Goal: Task Accomplishment & Management: Manage account settings

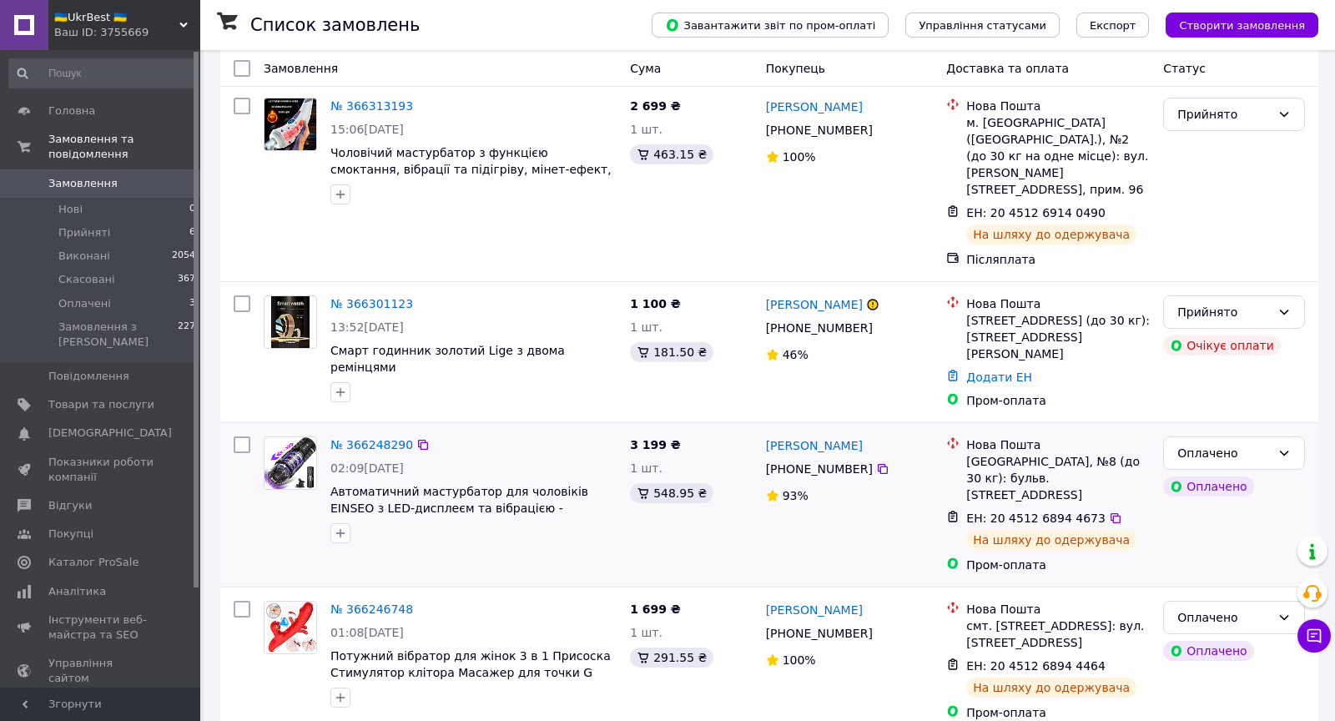
scroll to position [97, 0]
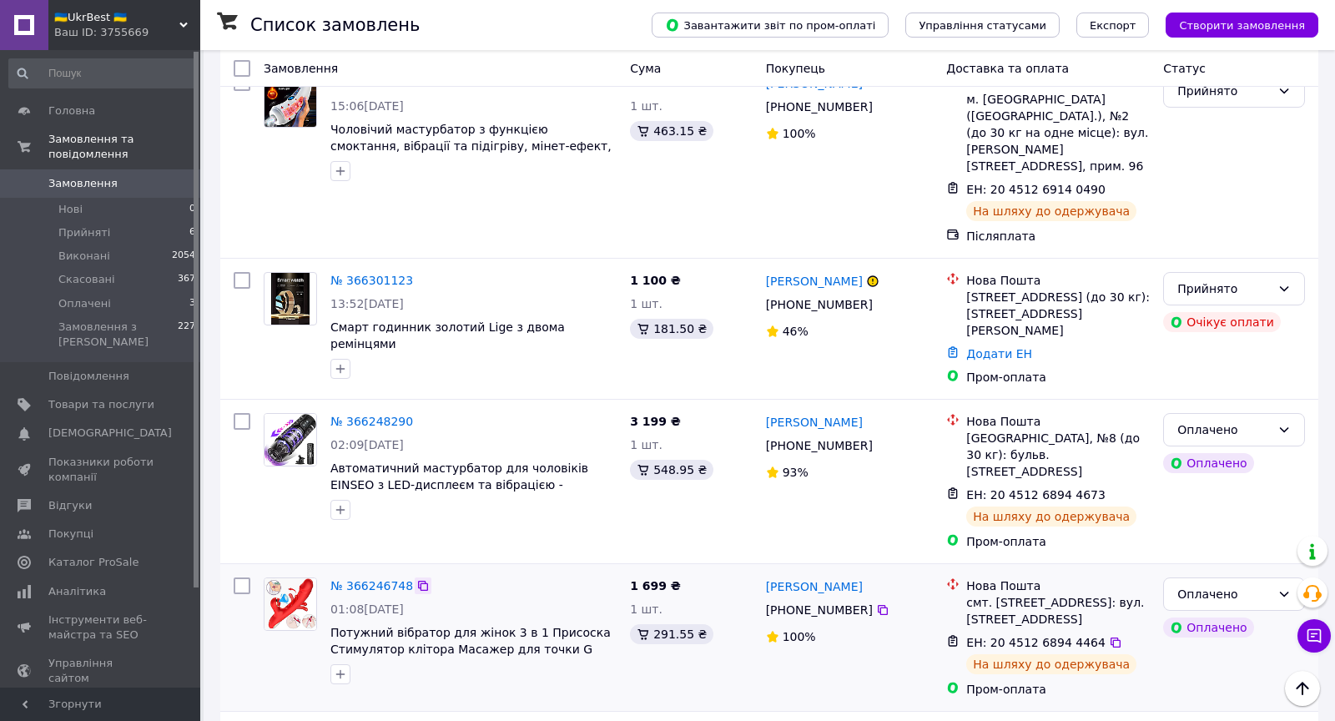
click at [426, 579] on icon at bounding box center [422, 585] width 13 height 13
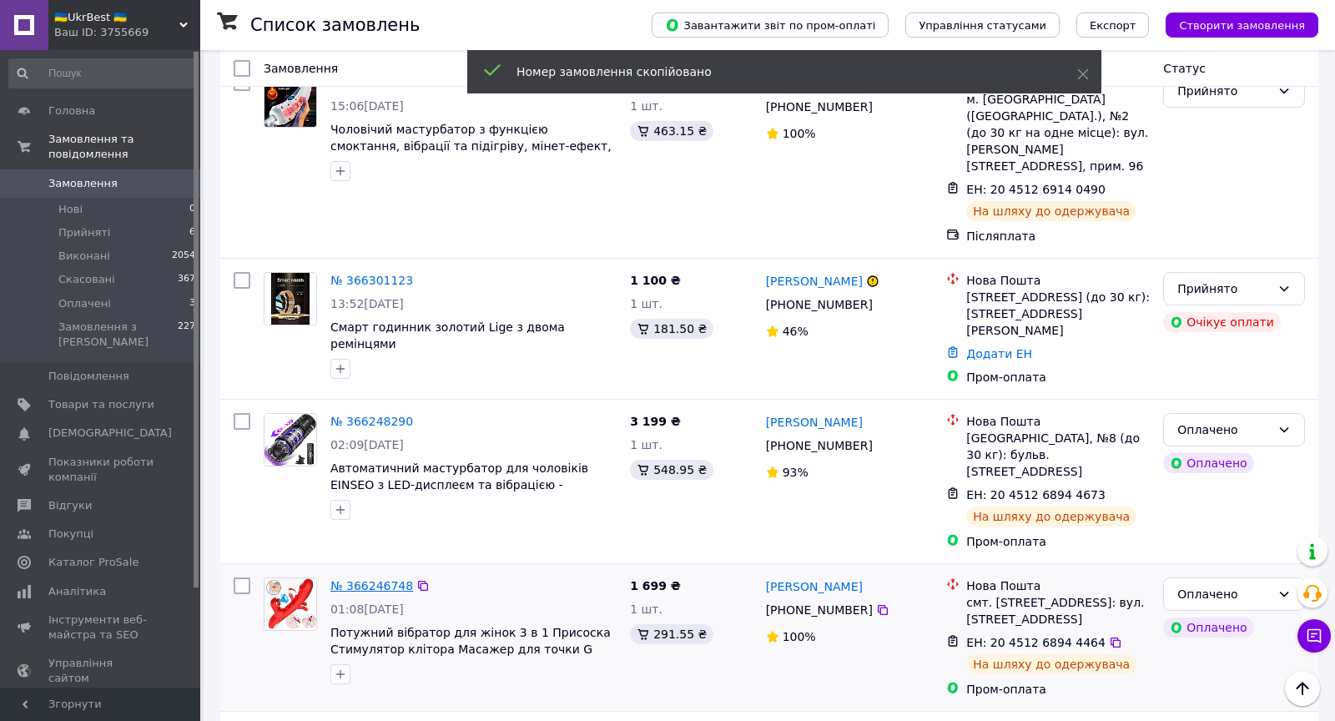
click at [380, 579] on link "№ 366246748" at bounding box center [371, 585] width 83 height 13
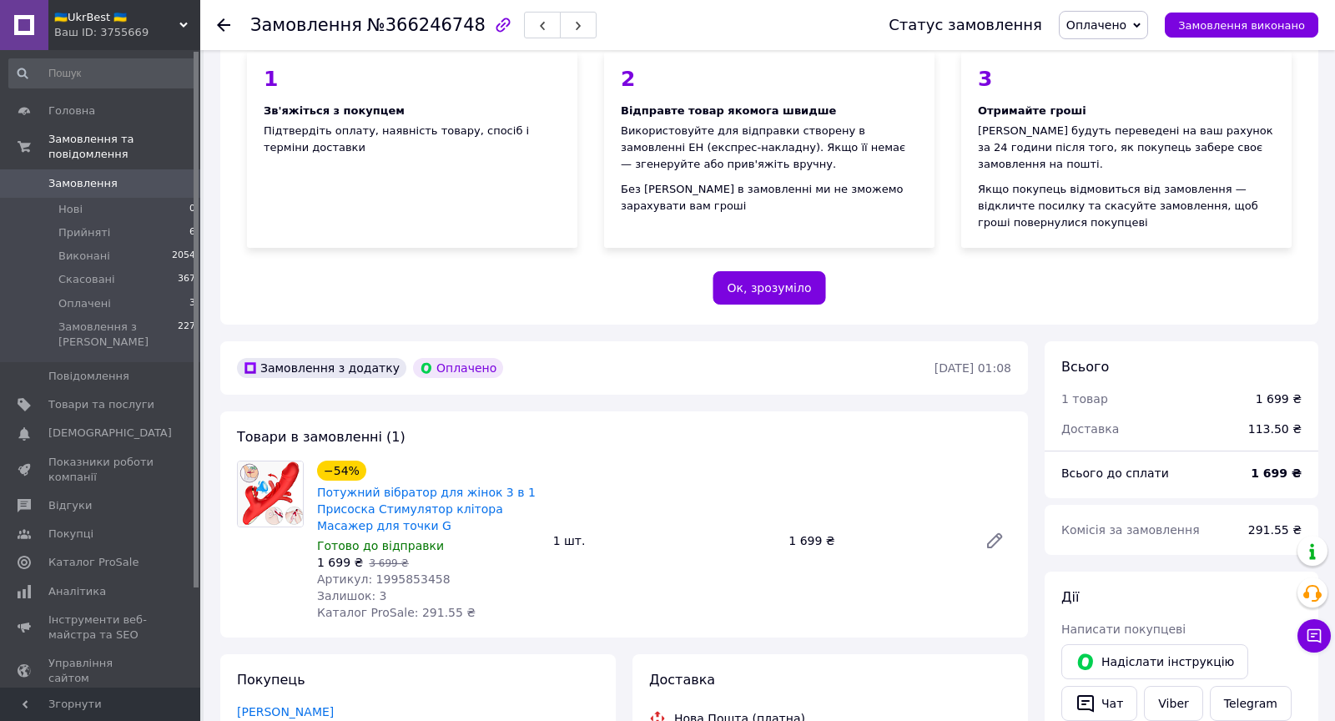
scroll to position [189, 0]
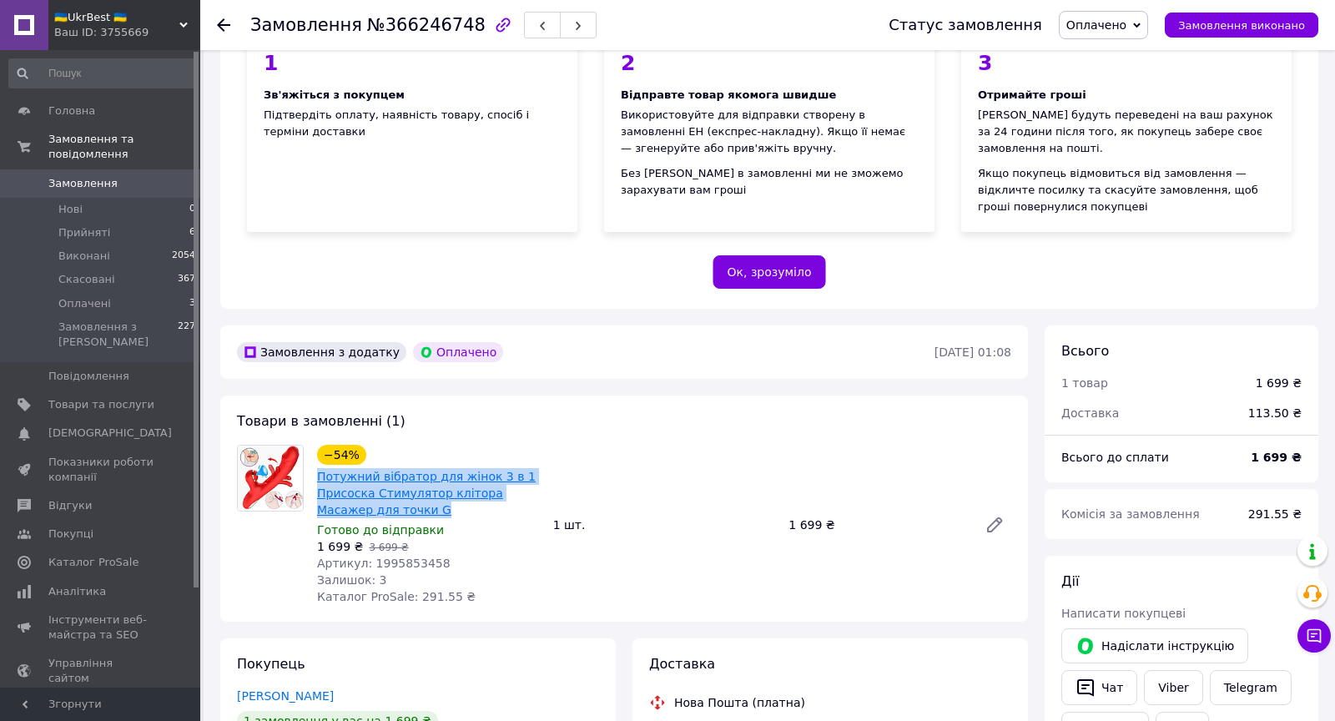
drag, startPoint x: 442, startPoint y: 508, endPoint x: 324, endPoint y: 480, distance: 121.8
click at [317, 480] on span "Потужний вібратор для жінок 3 в 1 Присоска Стимулятор клітора Масажер для точки…" at bounding box center [428, 493] width 223 height 50
copy link "Потужний вібратор для жінок 3 в 1 Присоска Стимулятор клітора Масажер для точки…"
click at [375, 559] on span "Артикул: 1995853458" at bounding box center [384, 563] width 134 height 13
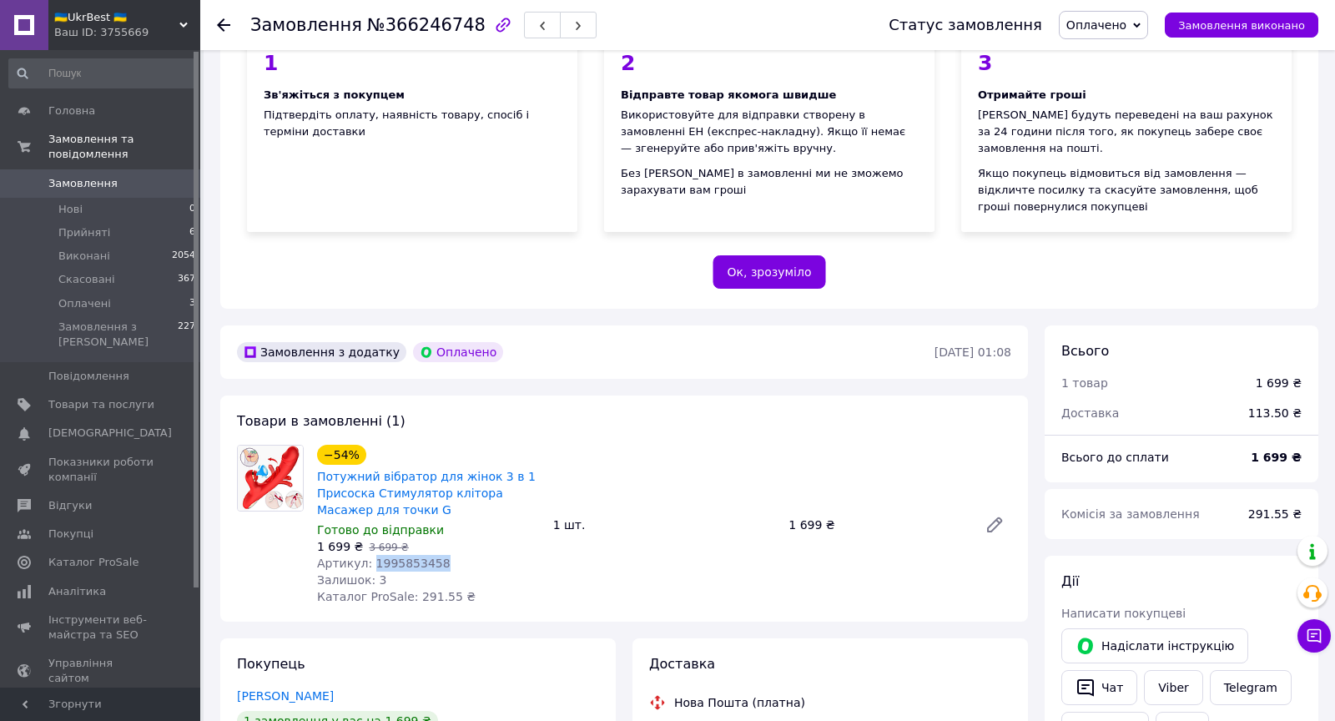
drag, startPoint x: 369, startPoint y: 559, endPoint x: 448, endPoint y: 561, distance: 79.3
click at [448, 561] on div "Артикул: 1995853458" at bounding box center [428, 563] width 223 height 17
copy span "1995853458"
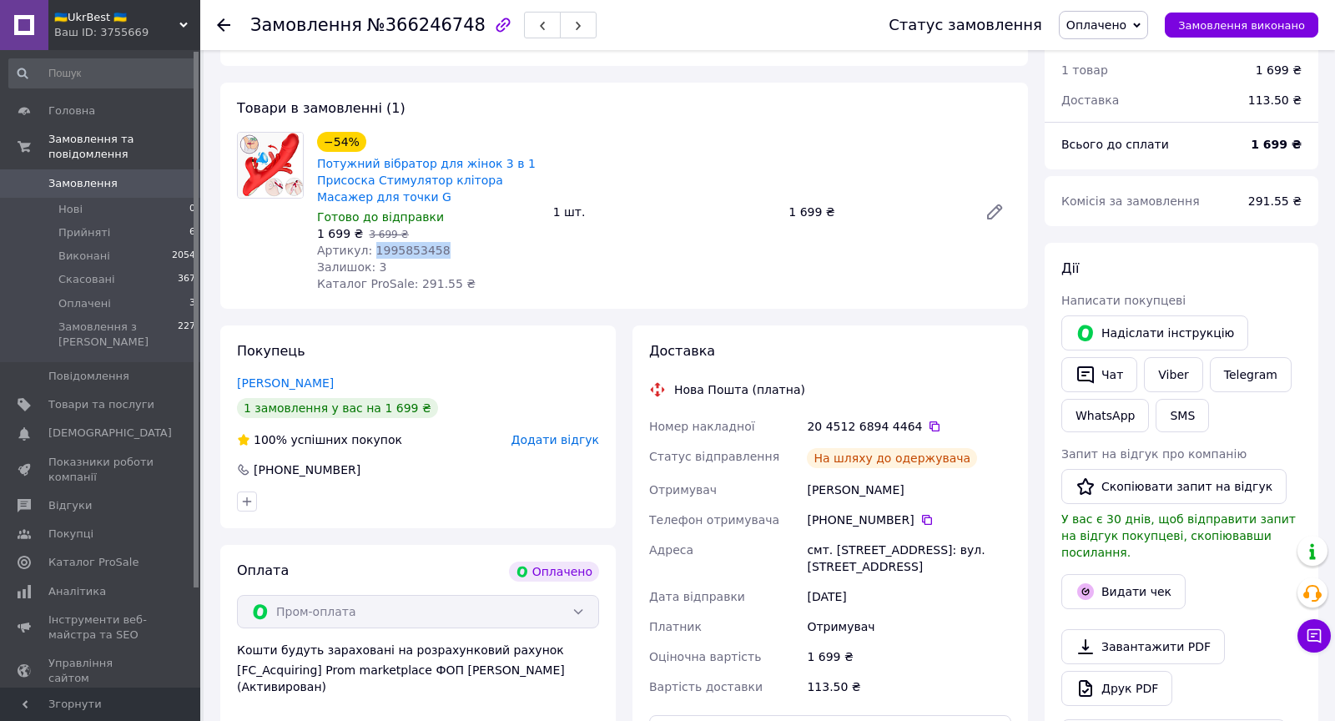
scroll to position [503, 0]
drag, startPoint x: 808, startPoint y: 488, endPoint x: 911, endPoint y: 489, distance: 103.5
click at [911, 489] on div "[PERSON_NAME]" at bounding box center [909, 488] width 211 height 30
copy div "[PERSON_NAME]"
click at [225, 23] on icon at bounding box center [223, 24] width 13 height 13
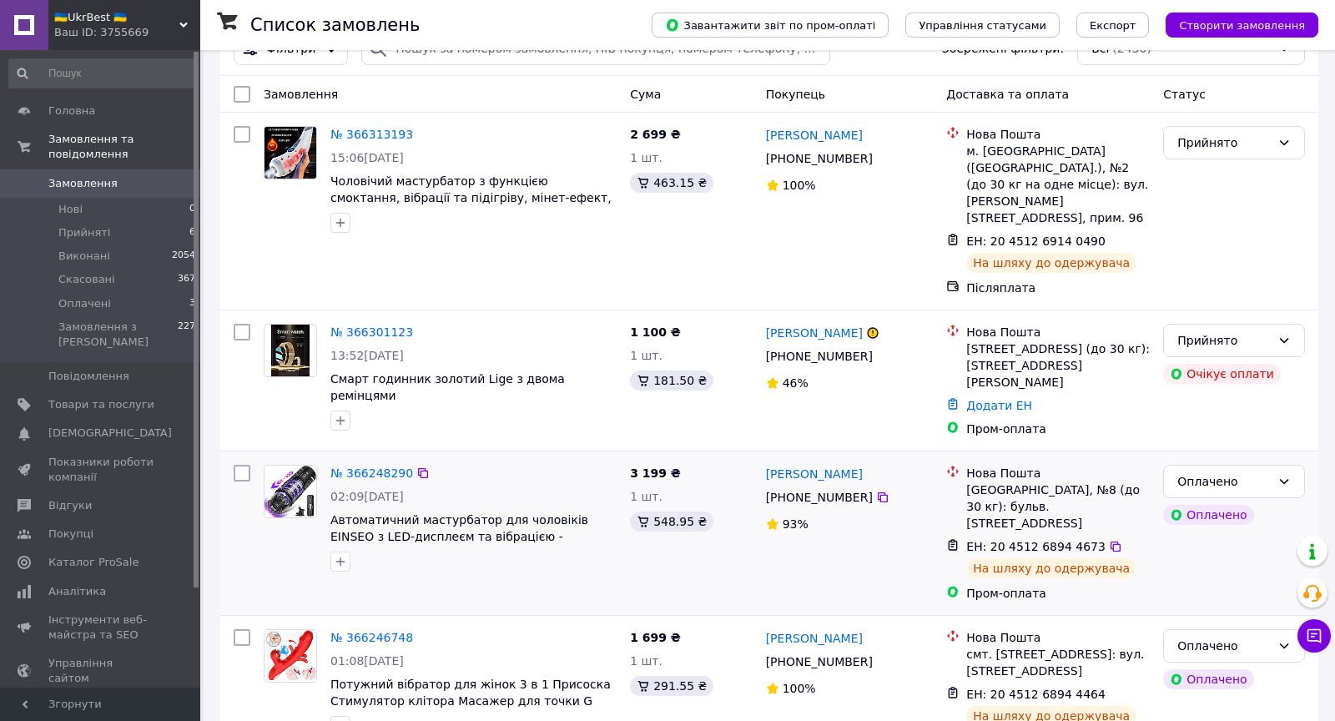
scroll to position [58, 0]
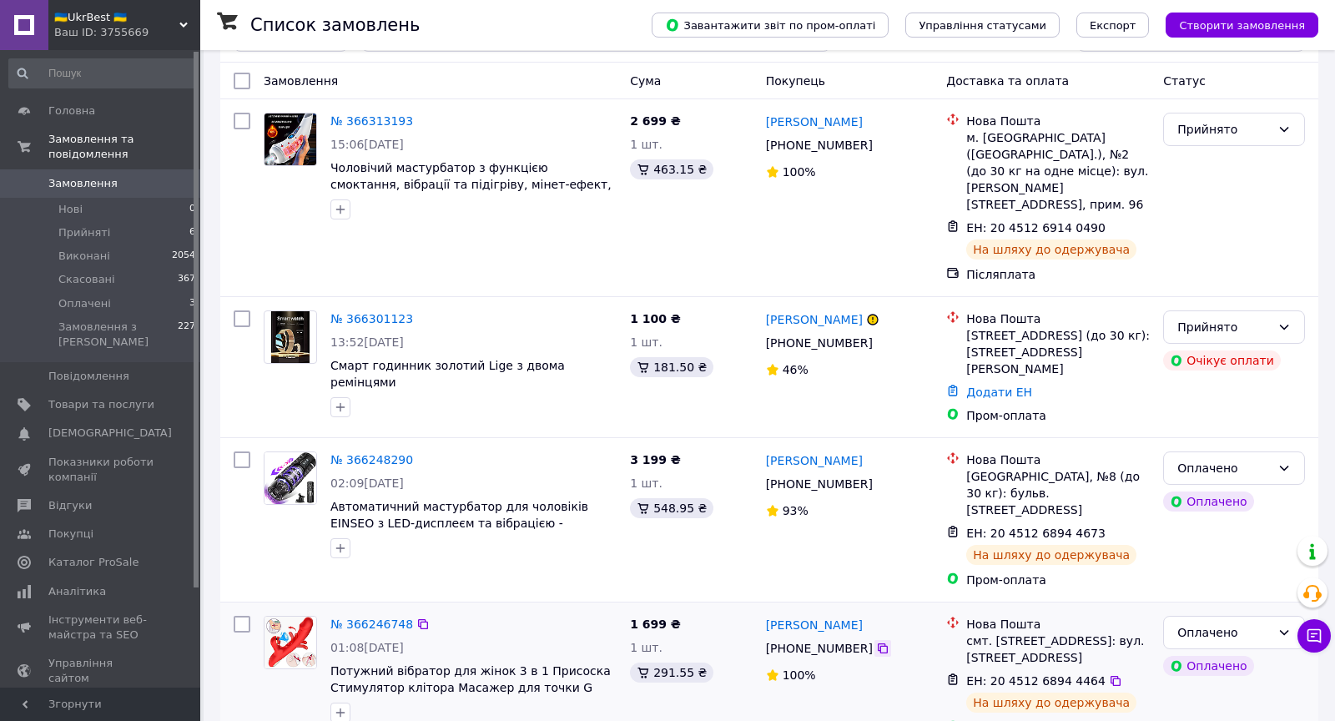
click at [884, 642] on icon at bounding box center [882, 648] width 13 height 13
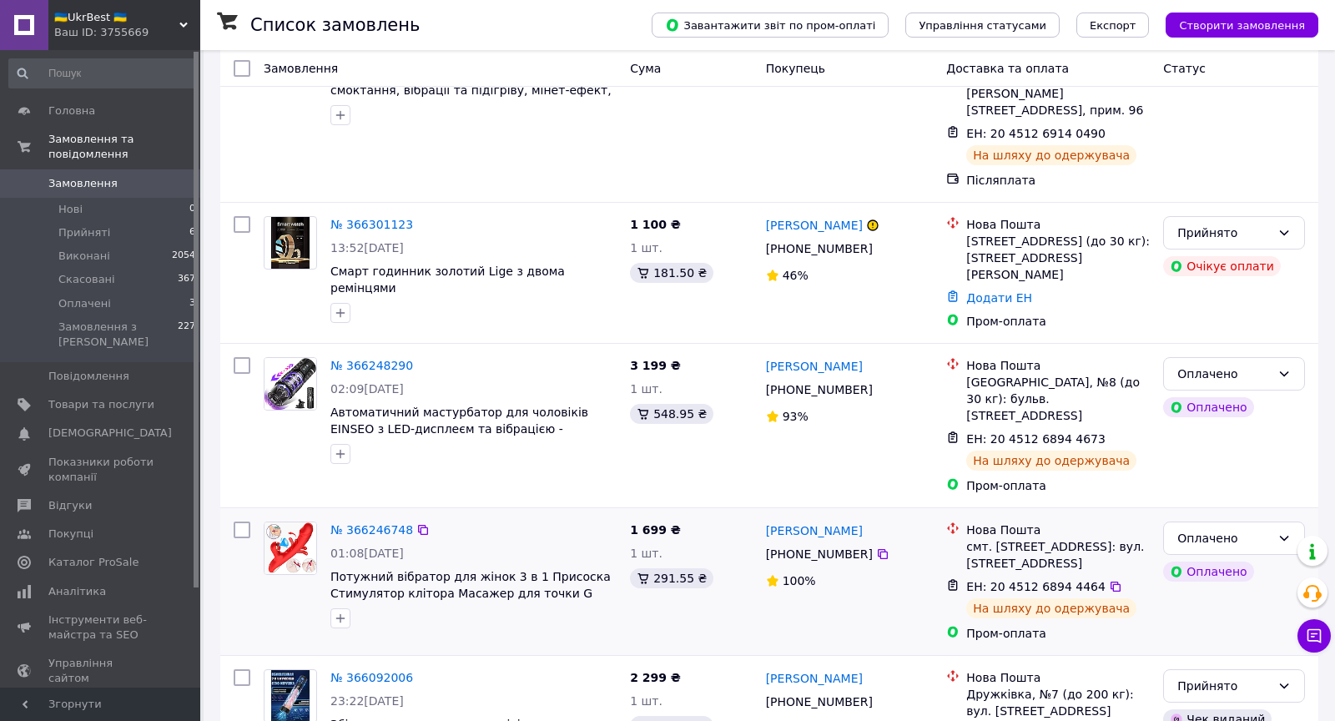
scroll to position [159, 0]
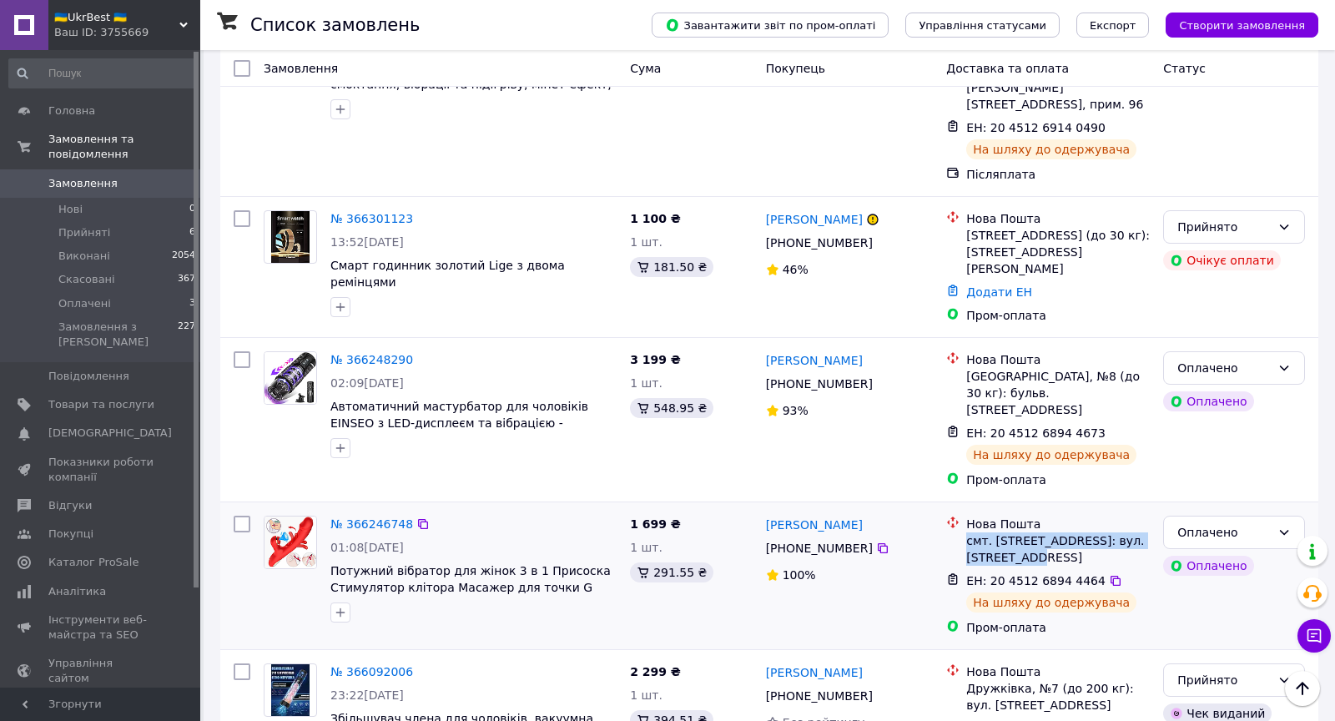
drag, startPoint x: 969, startPoint y: 489, endPoint x: 1064, endPoint y: 507, distance: 96.9
click at [1064, 532] on div "смт. [STREET_ADDRESS]: вул. [STREET_ADDRESS]" at bounding box center [1058, 548] width 184 height 33
copy div "смт. [STREET_ADDRESS]: вул. [STREET_ADDRESS]"
click at [1109, 574] on icon at bounding box center [1115, 580] width 13 height 13
drag, startPoint x: 654, startPoint y: 523, endPoint x: 693, endPoint y: 526, distance: 38.5
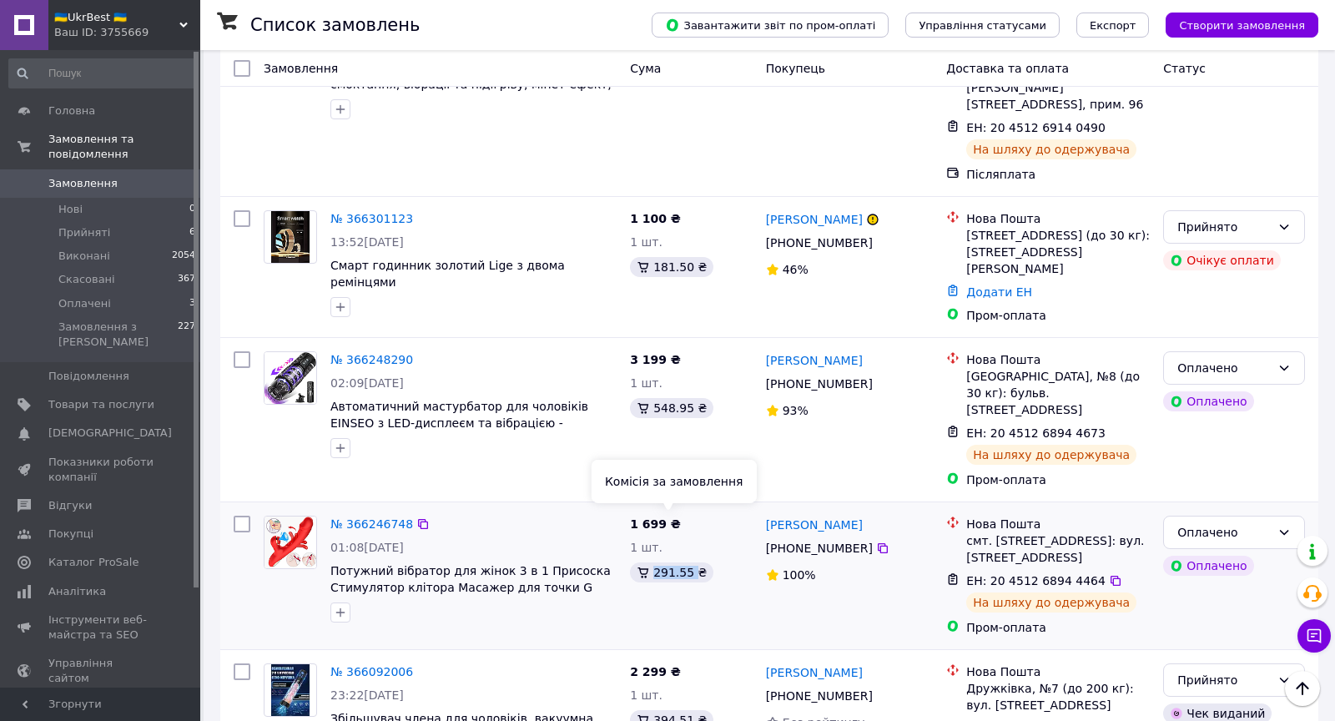
click at [693, 562] on div "291.55 ₴" at bounding box center [671, 572] width 83 height 20
drag, startPoint x: 654, startPoint y: 522, endPoint x: 691, endPoint y: 525, distance: 36.8
click at [691, 562] on div "291.55 ₴" at bounding box center [671, 572] width 83 height 20
copy div "291.55"
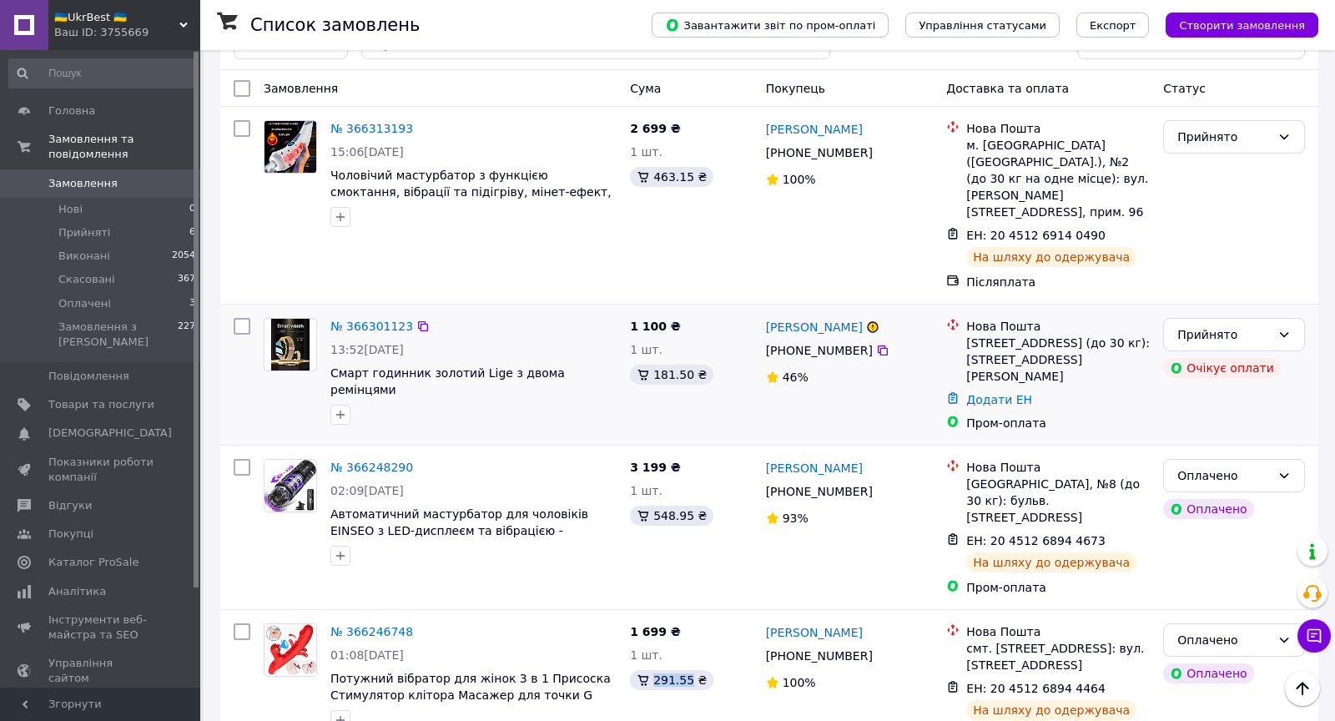
scroll to position [48, 0]
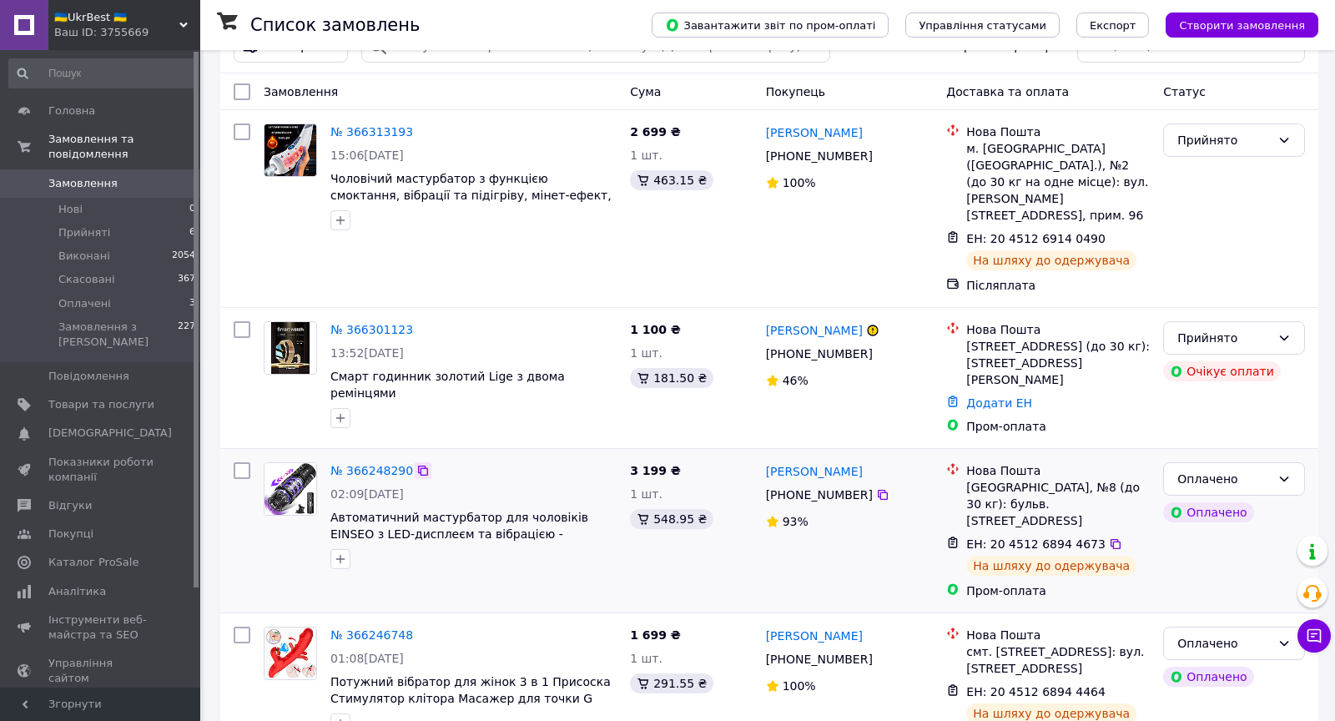
click at [425, 464] on icon at bounding box center [422, 470] width 13 height 13
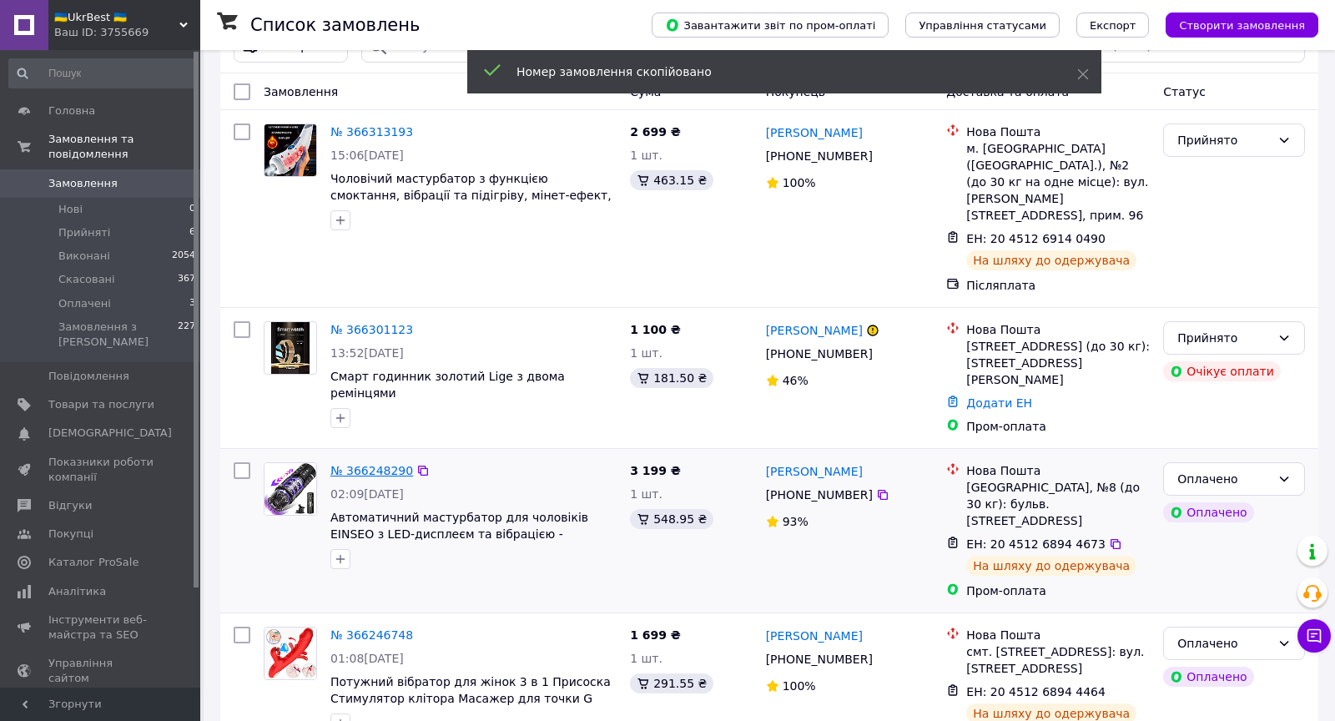
click at [377, 464] on link "№ 366248290" at bounding box center [371, 470] width 83 height 13
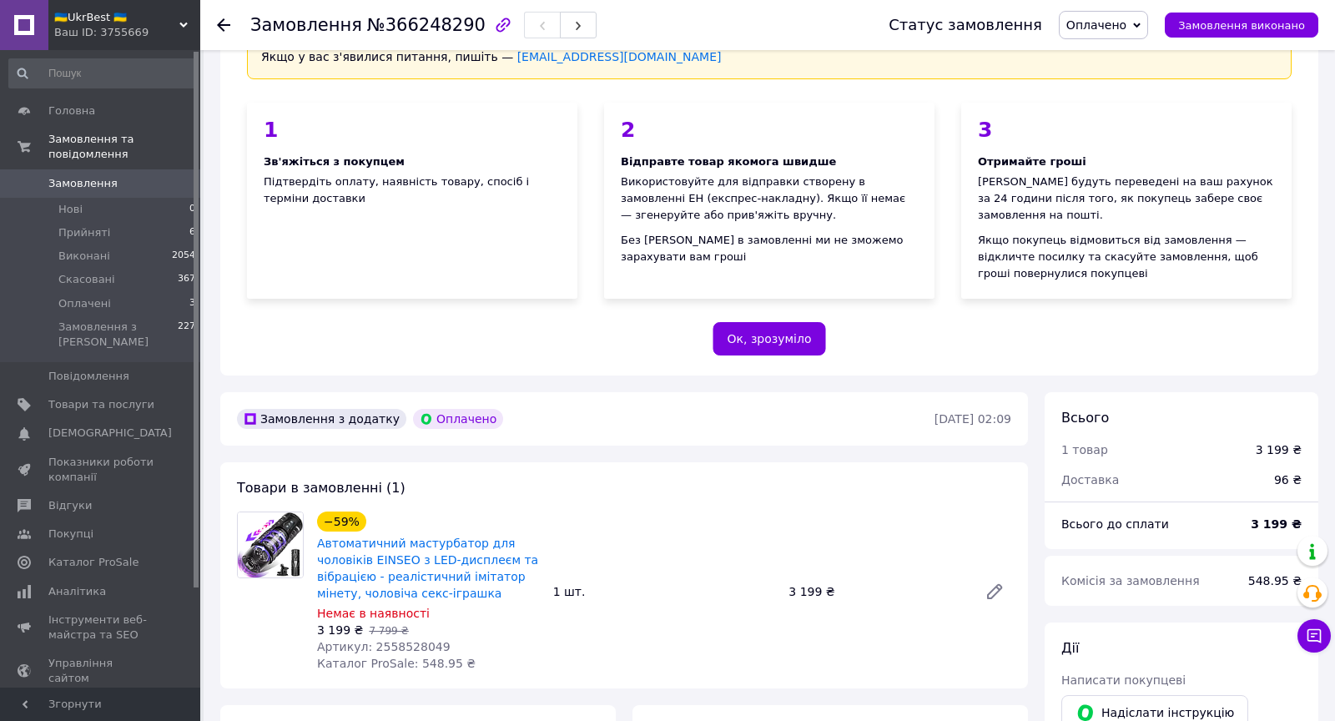
scroll to position [138, 0]
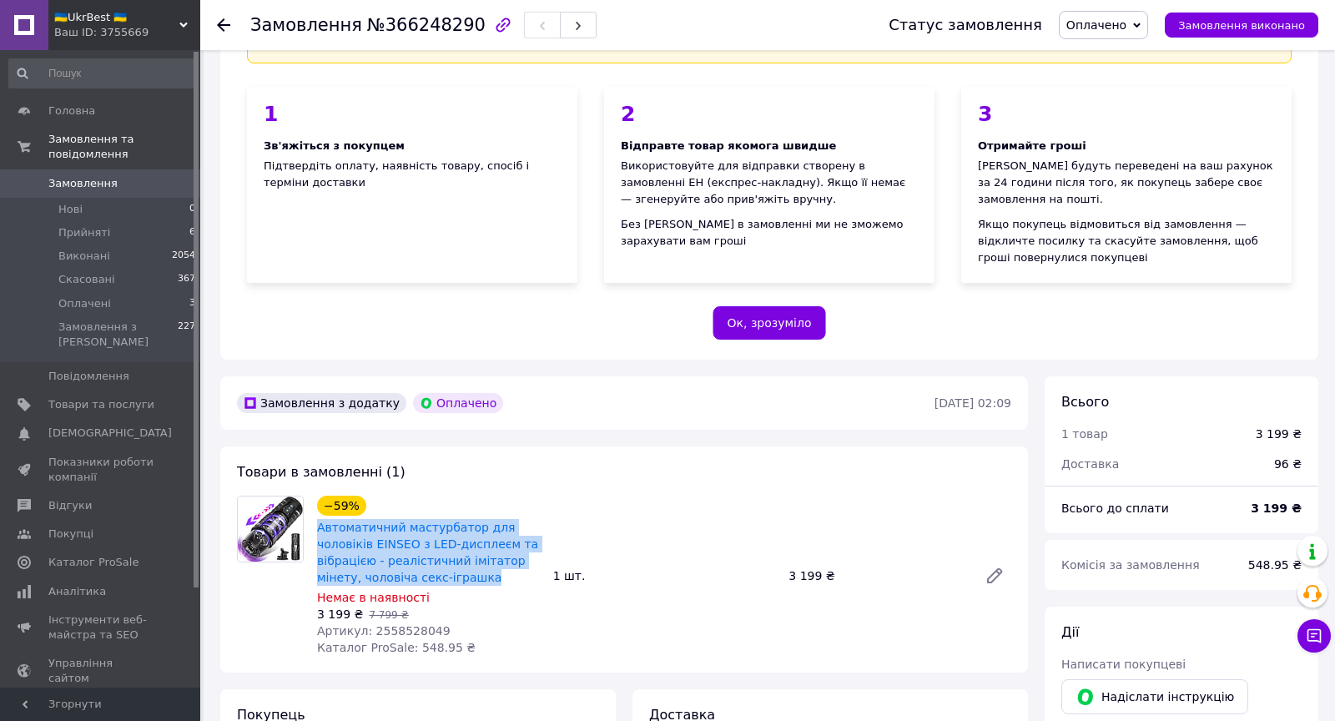
drag, startPoint x: 490, startPoint y: 579, endPoint x: 320, endPoint y: 533, distance: 175.5
click at [320, 533] on span "Автоматичний мастурбатор для чоловіків EINSEO з LED-дисплеєм та вібрацією - реа…" at bounding box center [428, 552] width 223 height 67
copy link "Автоматичний мастурбатор для чоловіків EINSEO з LED-дисплеєм та вібрацією - реа…"
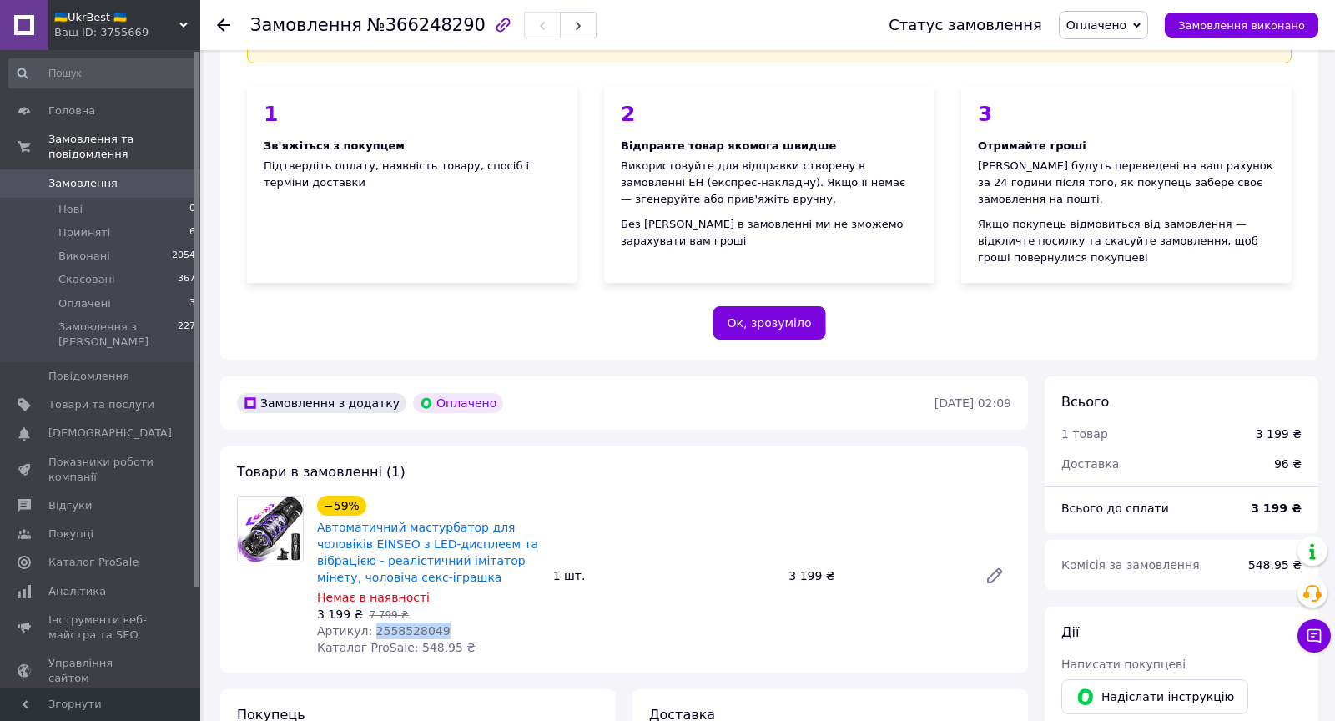
drag, startPoint x: 372, startPoint y: 630, endPoint x: 466, endPoint y: 631, distance: 93.5
click at [466, 631] on div "Артикул: 2558528049" at bounding box center [428, 630] width 223 height 17
copy span "2558528049"
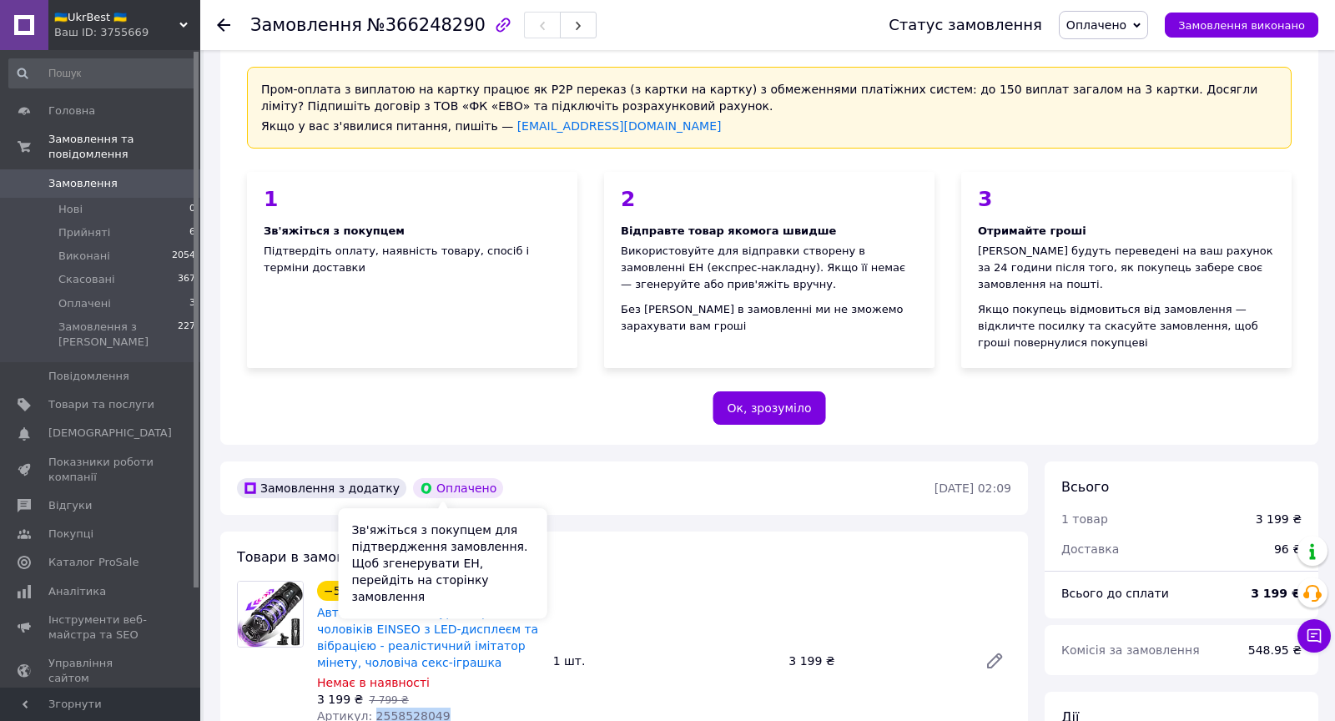
scroll to position [0, 0]
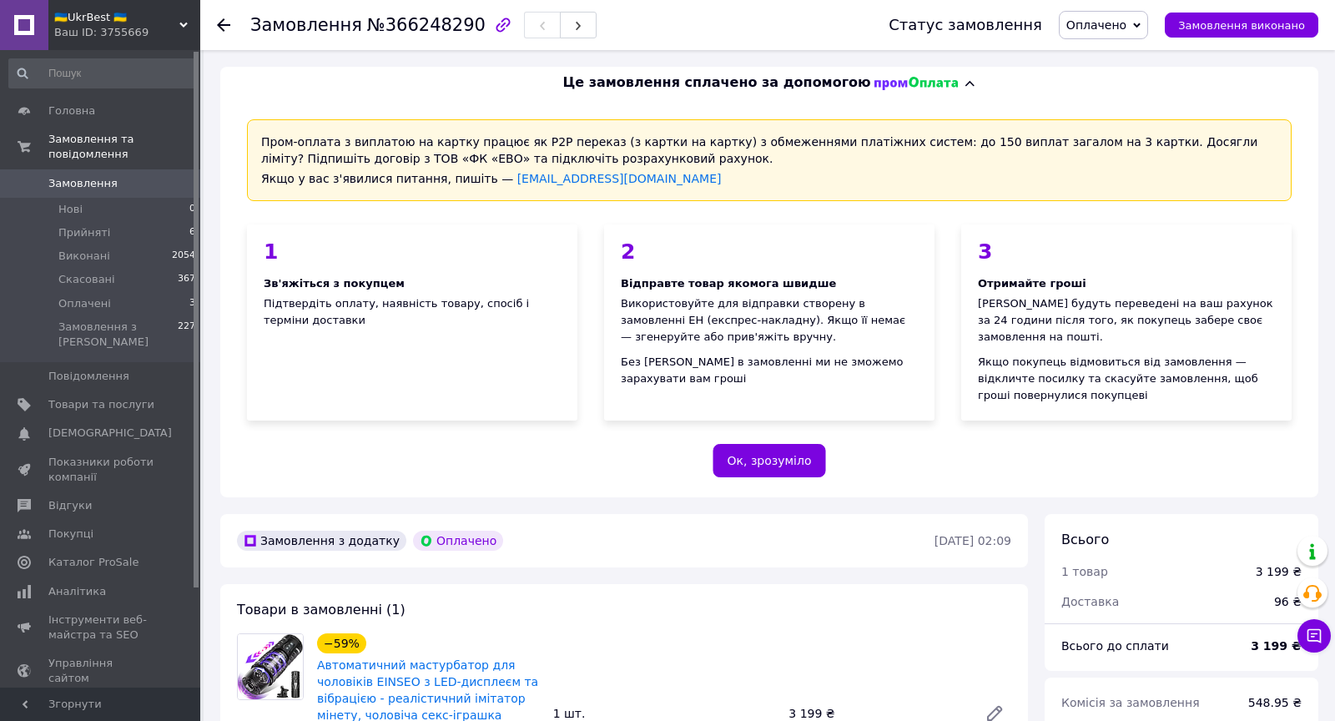
click at [226, 22] on icon at bounding box center [223, 24] width 13 height 13
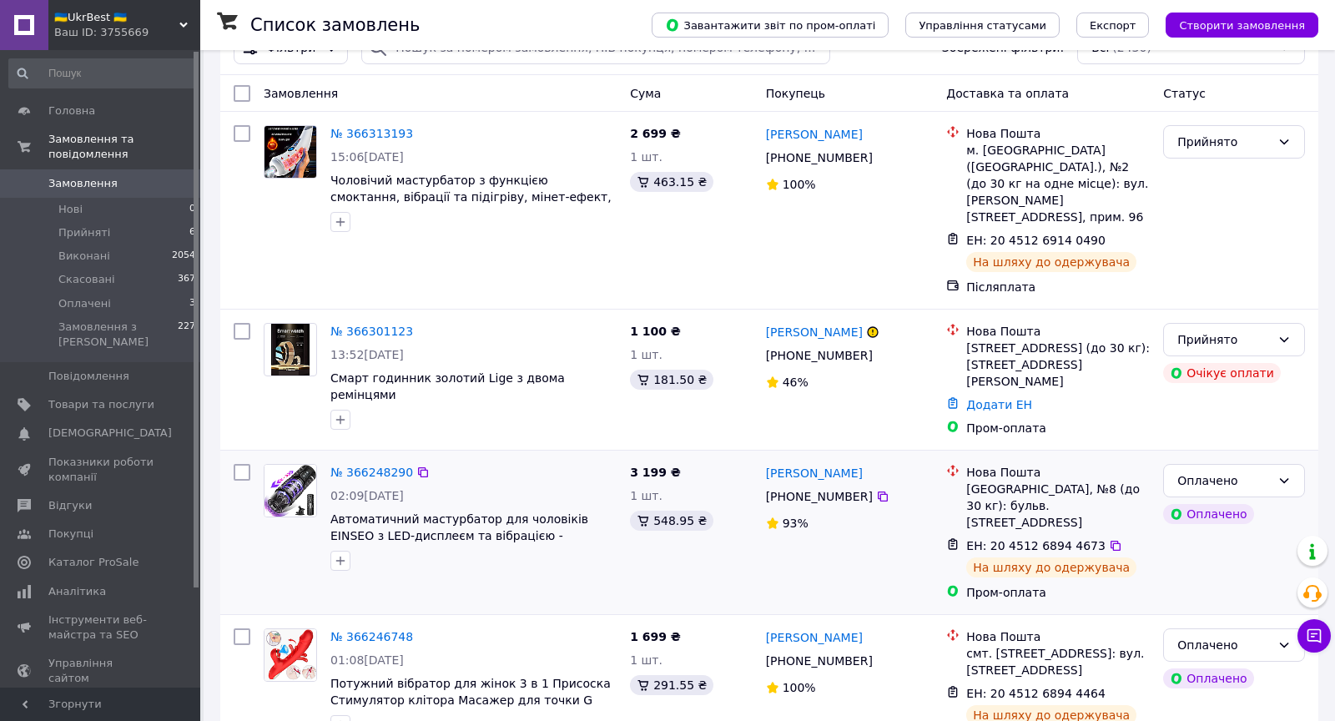
scroll to position [50, 0]
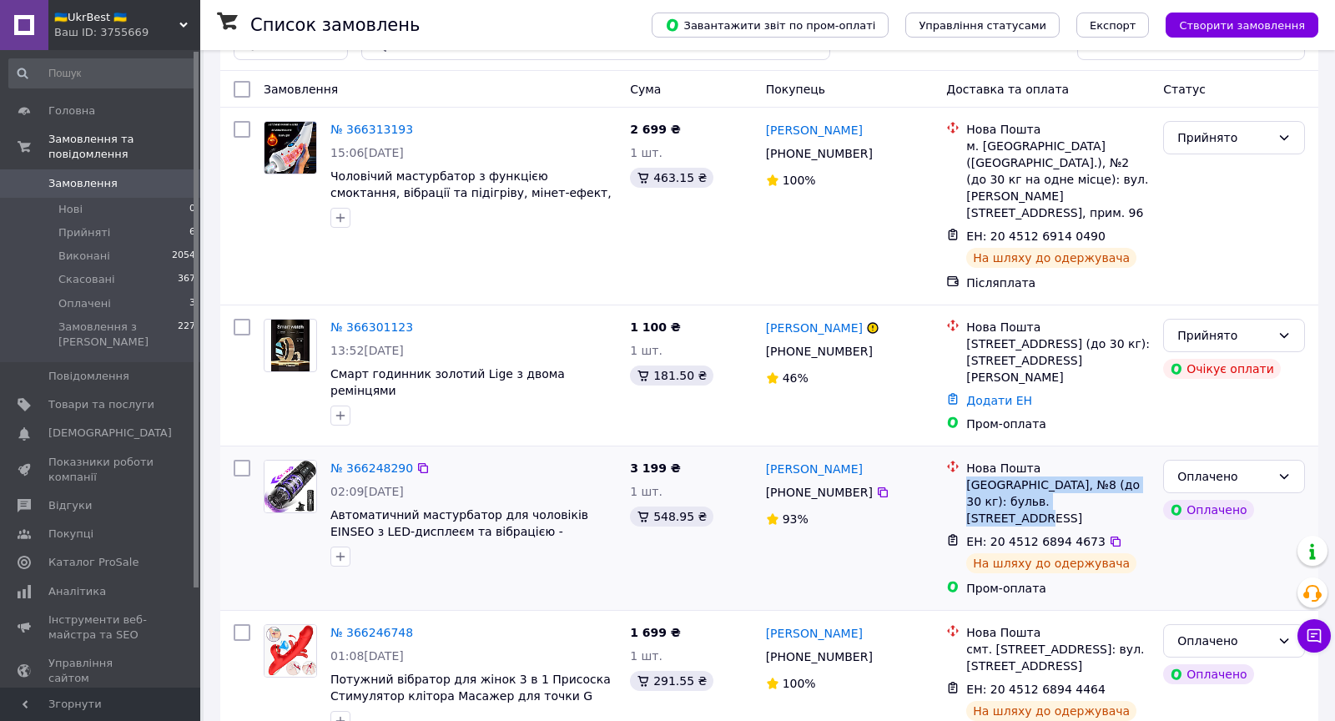
drag, startPoint x: 966, startPoint y: 455, endPoint x: 1119, endPoint y: 466, distance: 153.1
click at [1119, 476] on div "[GEOGRAPHIC_DATA], №8 (до 30 кг): бульв. [STREET_ADDRESS]" at bounding box center [1058, 501] width 184 height 50
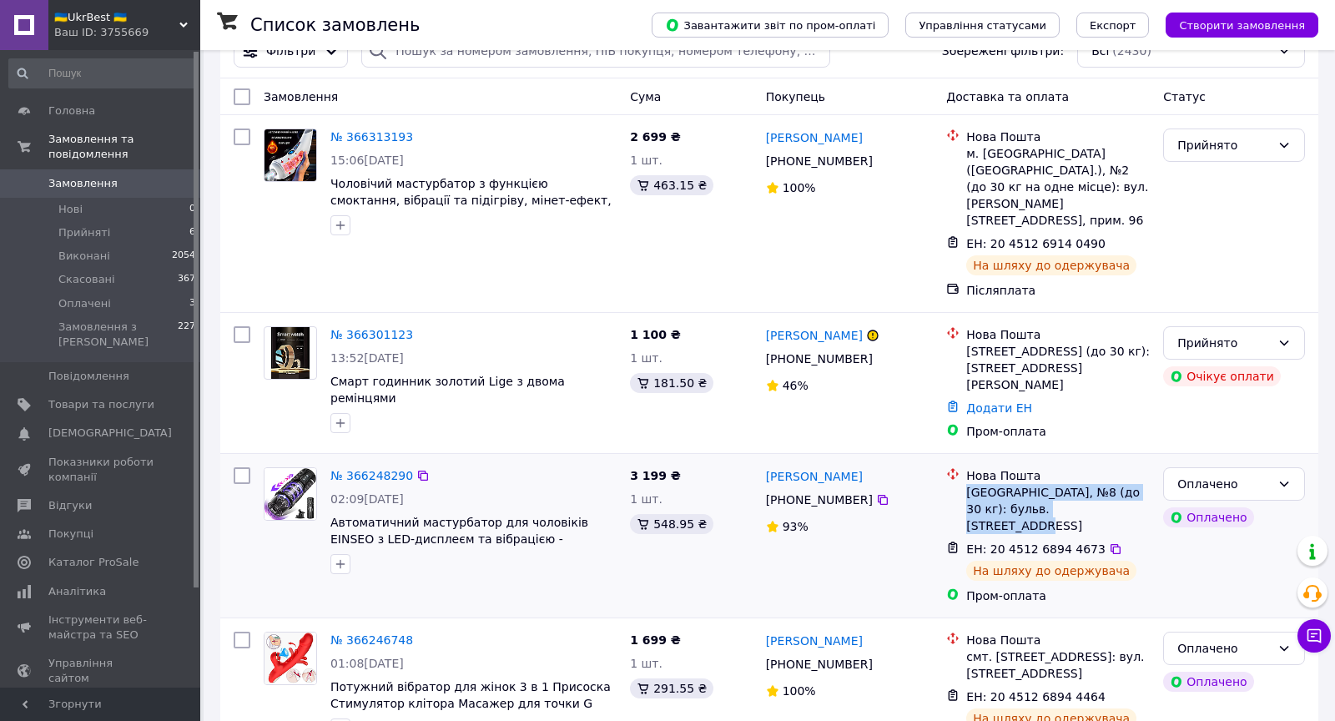
copy div "[GEOGRAPHIC_DATA], №8 (до 30 кг): бульв. [STREET_ADDRESS]"
drag, startPoint x: 758, startPoint y: 439, endPoint x: 822, endPoint y: 443, distance: 64.4
click at [816, 461] on div "[PERSON_NAME] [PHONE_NUMBER]%" at bounding box center [849, 536] width 181 height 150
drag, startPoint x: 869, startPoint y: 441, endPoint x: 767, endPoint y: 444, distance: 101.8
click at [767, 466] on div "[PERSON_NAME]" at bounding box center [849, 476] width 171 height 21
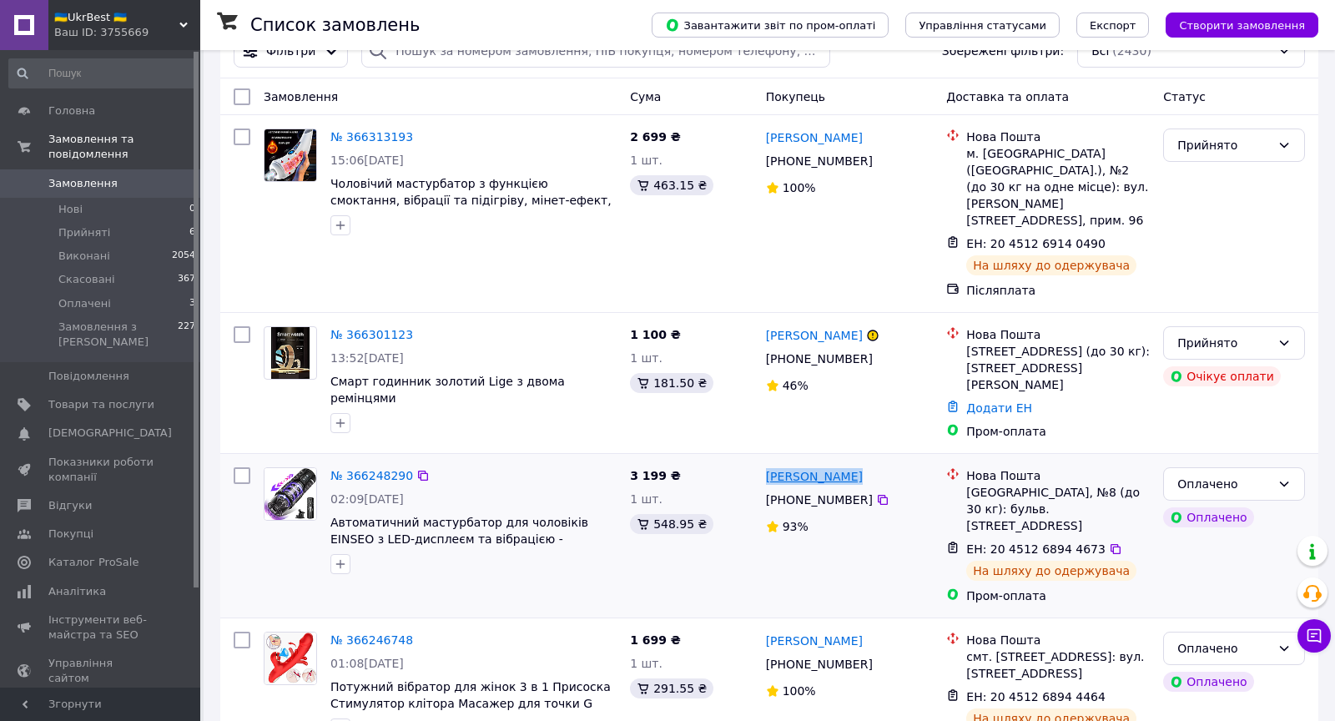
copy link "[PERSON_NAME]"
click at [880, 493] on icon at bounding box center [882, 499] width 13 height 13
click at [1109, 542] on icon at bounding box center [1115, 548] width 13 height 13
drag, startPoint x: 653, startPoint y: 491, endPoint x: 690, endPoint y: 492, distance: 37.6
click at [690, 514] on div "548.95 ₴" at bounding box center [671, 524] width 83 height 20
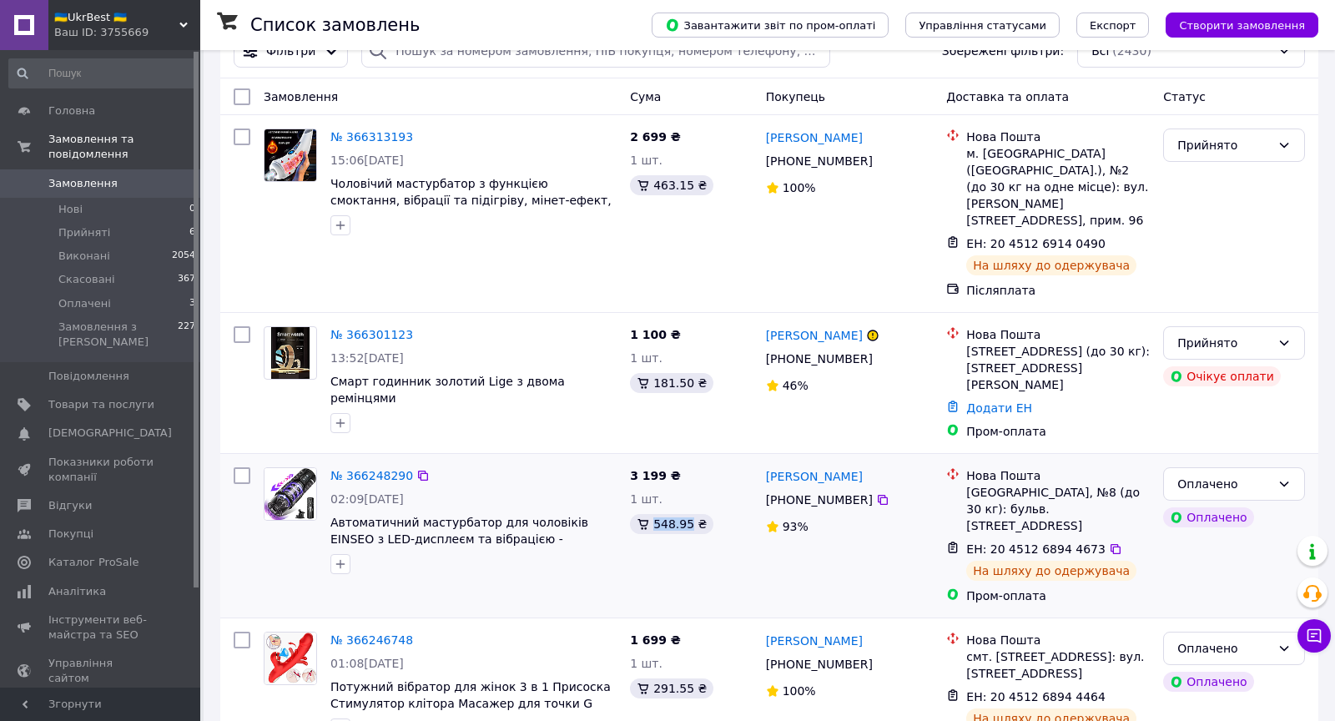
copy div "548.95"
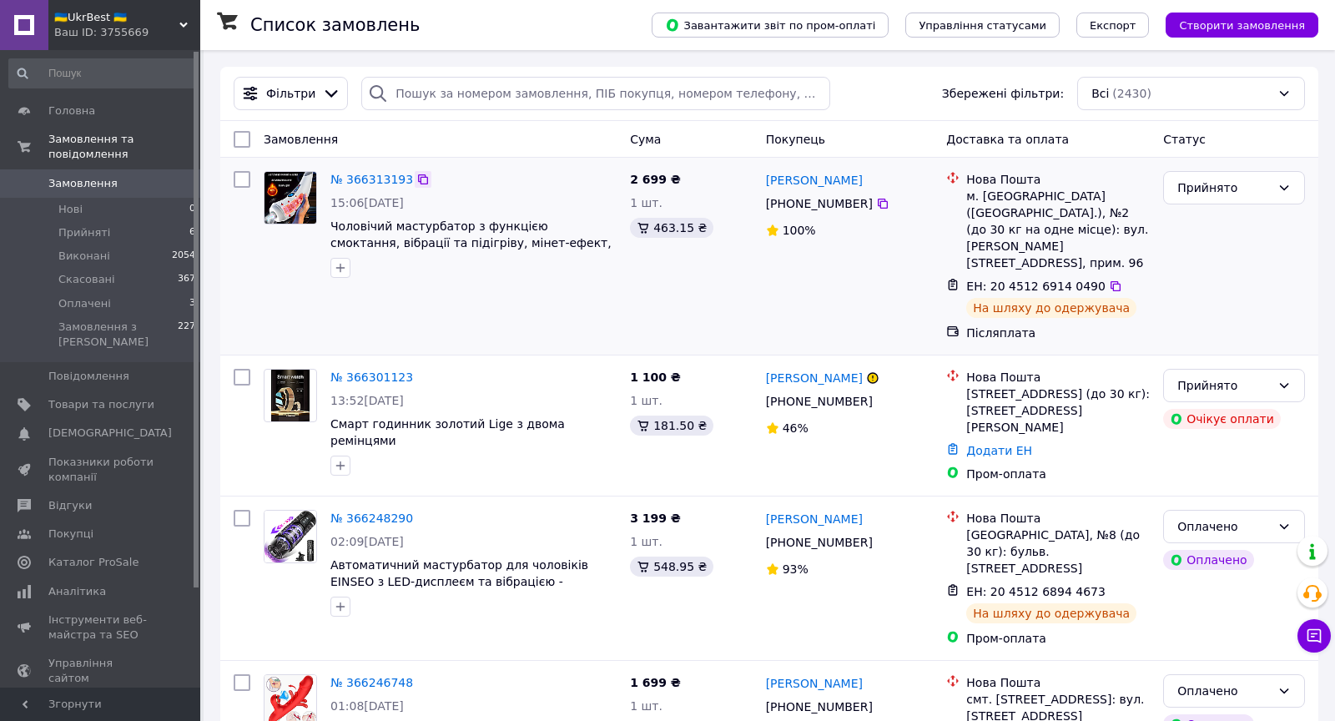
click at [422, 183] on icon at bounding box center [423, 179] width 10 height 10
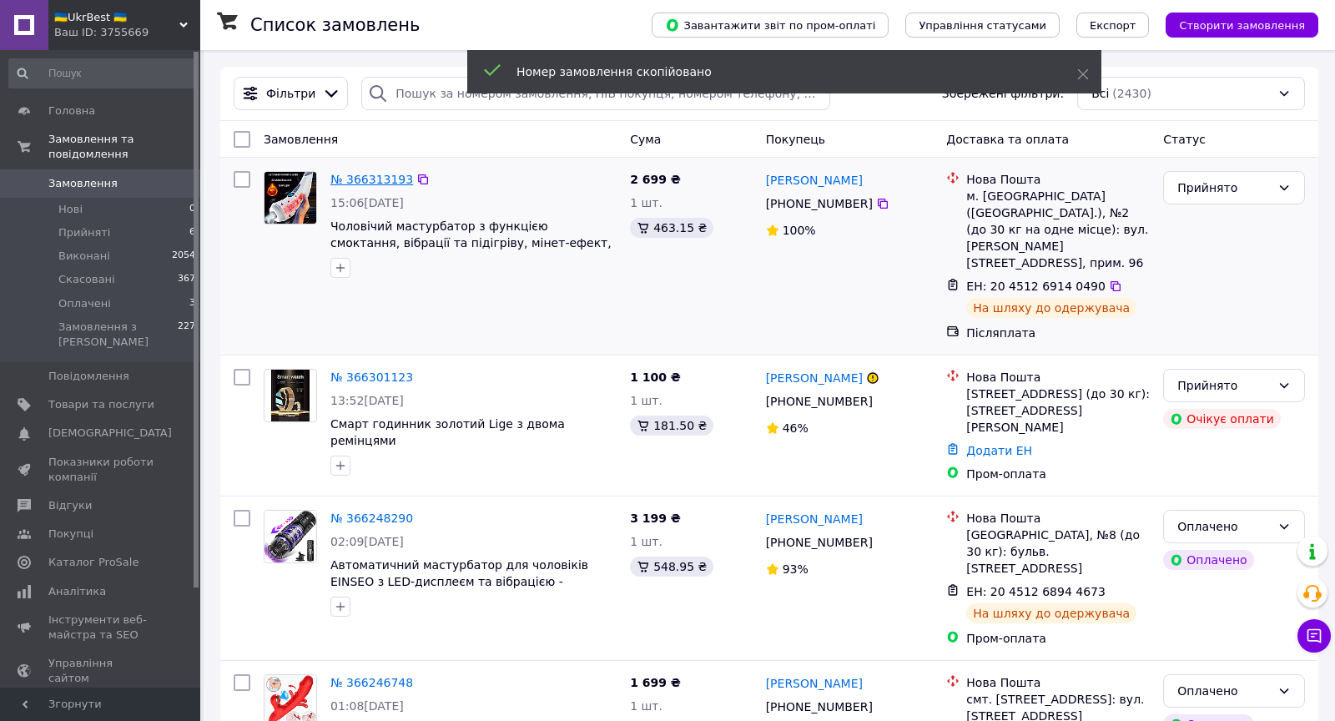
click at [358, 183] on link "№ 366313193" at bounding box center [371, 179] width 83 height 13
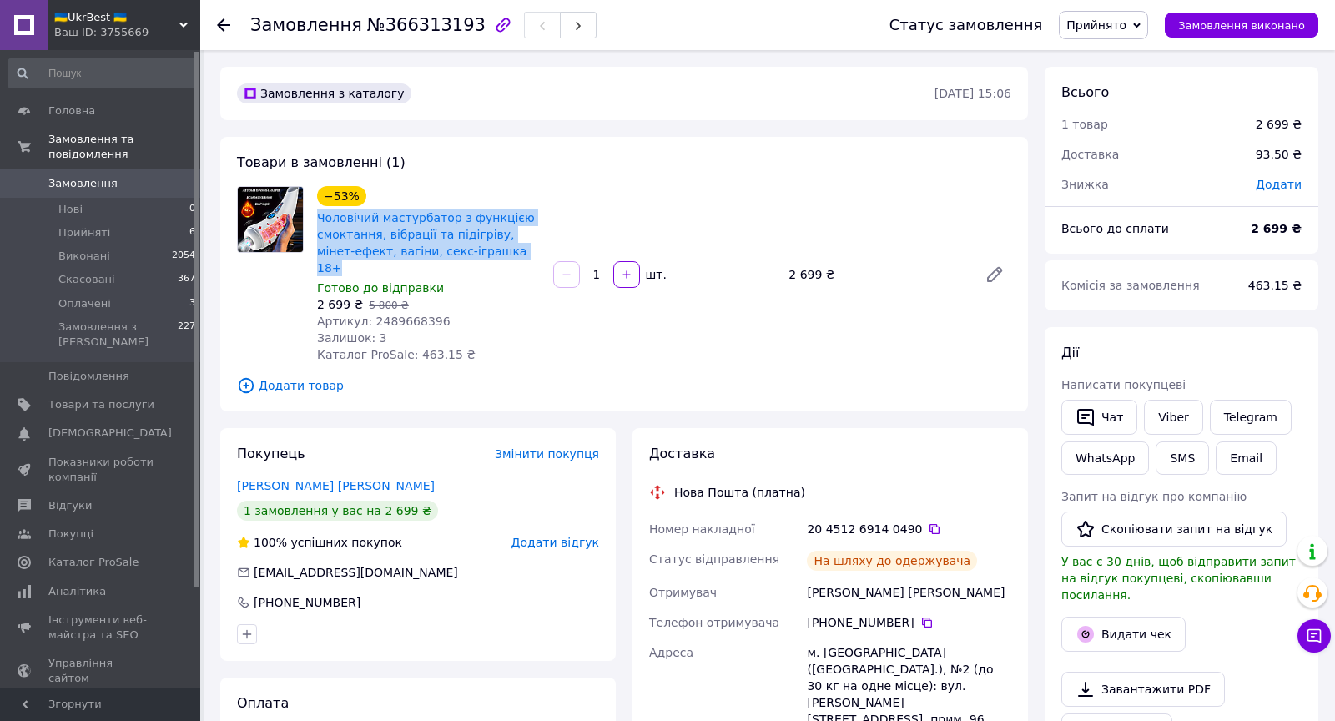
drag, startPoint x: 501, startPoint y: 249, endPoint x: 315, endPoint y: 221, distance: 189.1
click at [315, 221] on div "Чоловічий мастурбатор з функцією смоктання, вібрації та підігріву, мінет-ефект,…" at bounding box center [428, 243] width 226 height 70
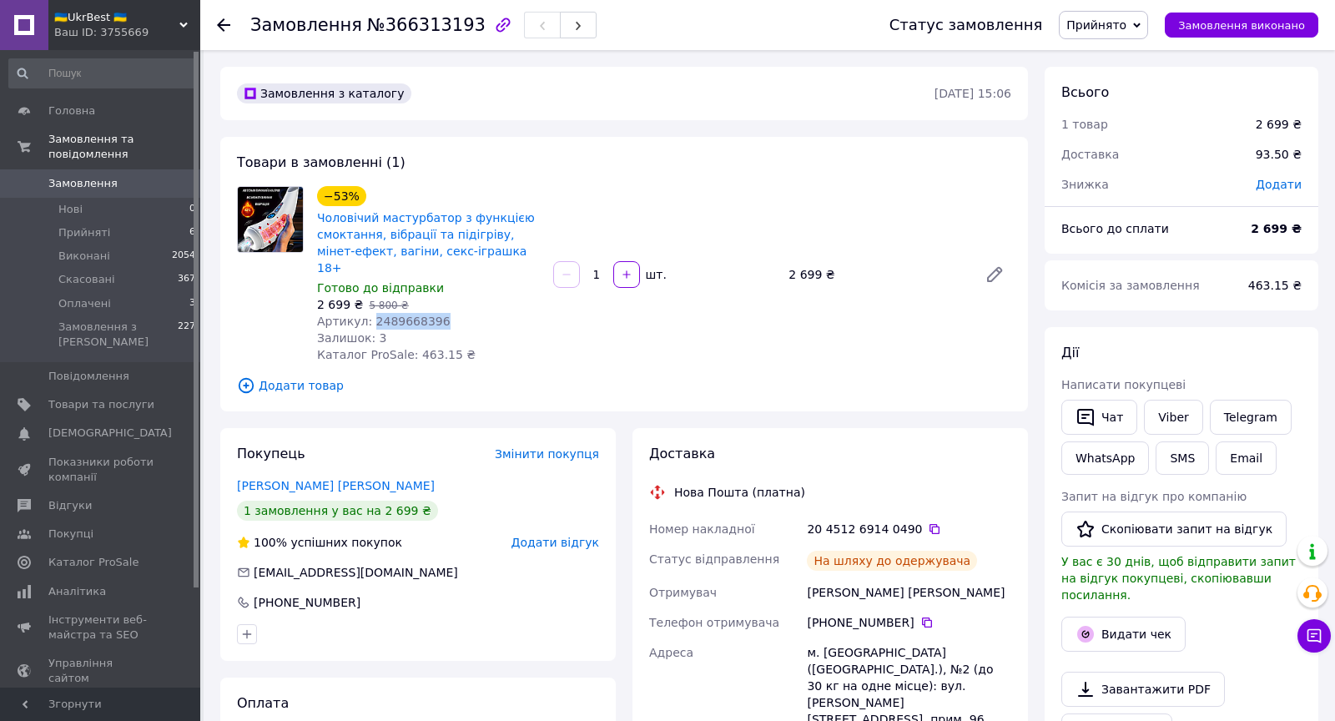
drag, startPoint x: 370, startPoint y: 301, endPoint x: 465, endPoint y: 305, distance: 95.2
click at [471, 313] on div "Артикул: 2489668396" at bounding box center [428, 321] width 223 height 17
click at [222, 25] on use at bounding box center [223, 24] width 13 height 13
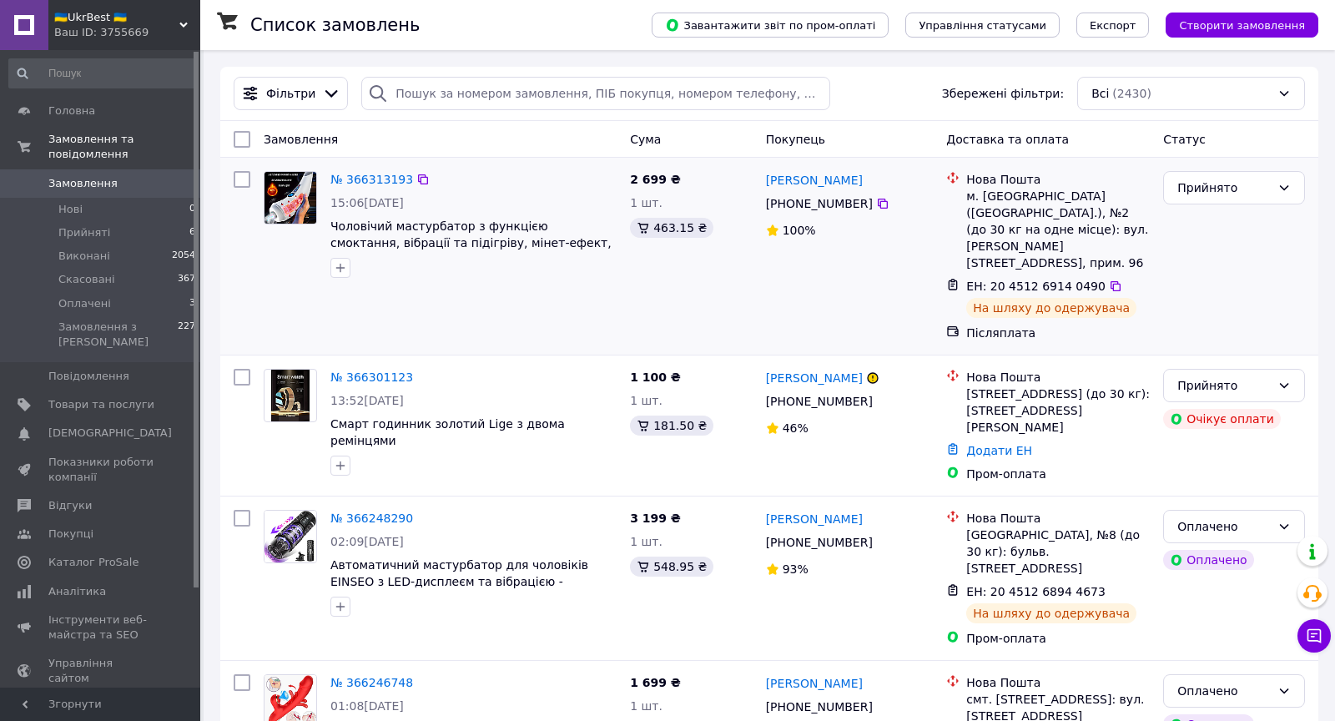
drag, startPoint x: 760, startPoint y: 178, endPoint x: 849, endPoint y: 181, distance: 89.3
click at [849, 181] on div "[PERSON_NAME] [PHONE_NUMBER]%" at bounding box center [849, 256] width 181 height 184
click at [884, 207] on icon at bounding box center [883, 204] width 10 height 10
drag, startPoint x: 968, startPoint y: 194, endPoint x: 1111, endPoint y: 226, distance: 146.2
click at [1121, 229] on div "м. [GEOGRAPHIC_DATA] ([GEOGRAPHIC_DATA].), №2 (до 30 кг на одне місце): вул. [P…" at bounding box center [1058, 229] width 184 height 83
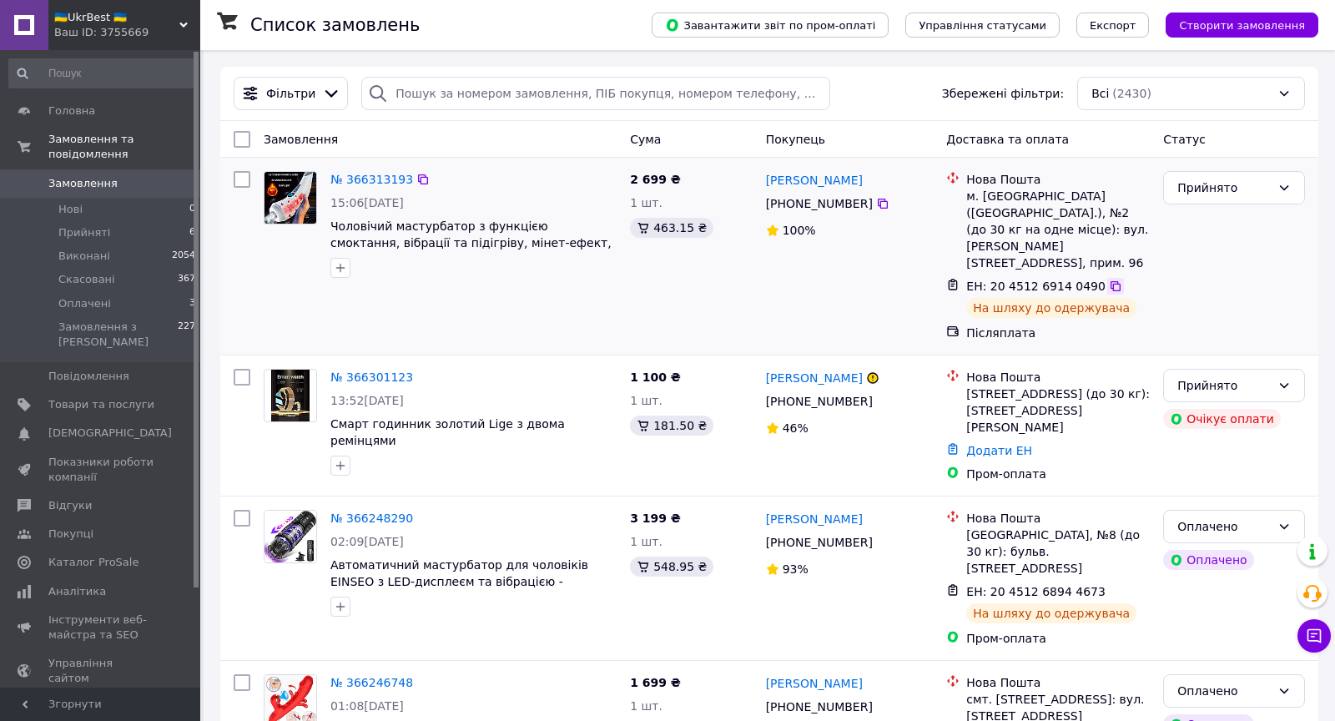
click at [1109, 280] on icon at bounding box center [1115, 286] width 13 height 13
drag, startPoint x: 654, startPoint y: 228, endPoint x: 688, endPoint y: 230, distance: 34.3
click at [688, 230] on div "463.15 ₴" at bounding box center [671, 228] width 83 height 20
click at [88, 400] on span "Товари та послуги" at bounding box center [101, 404] width 106 height 15
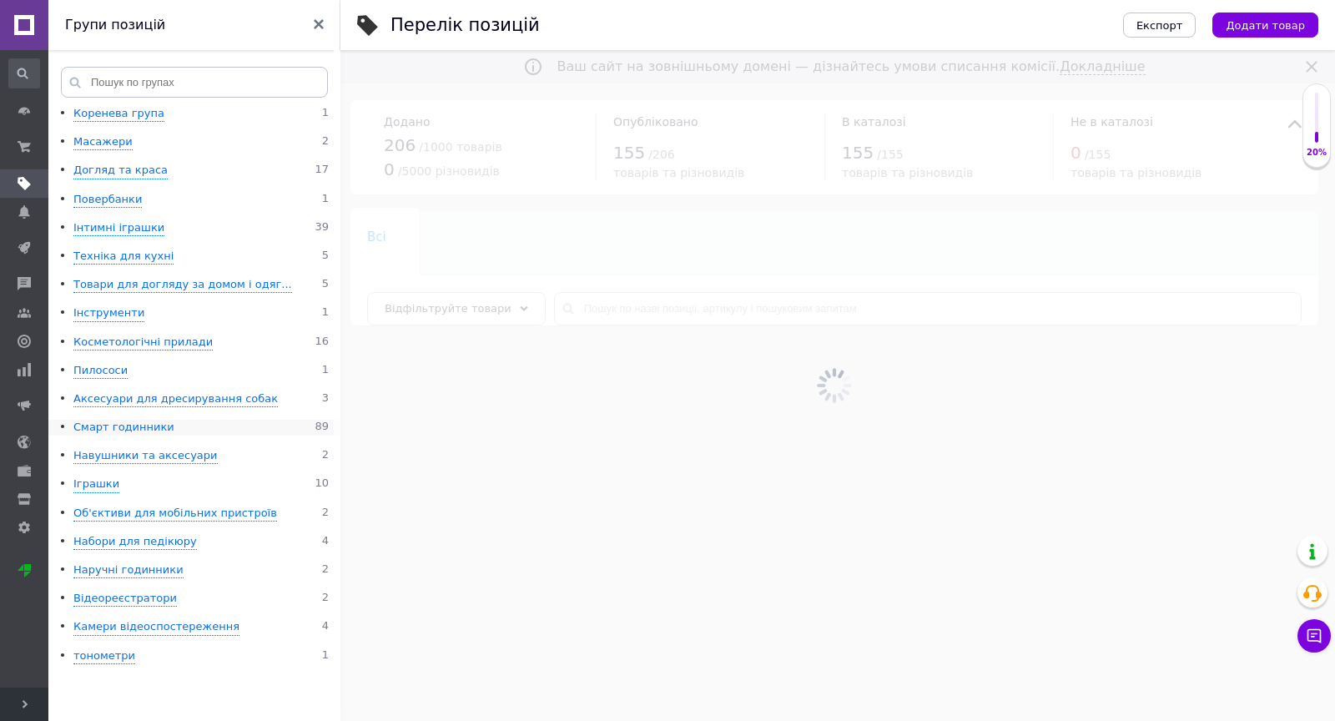
click at [104, 429] on div "Смарт годинники" at bounding box center [123, 428] width 101 height 16
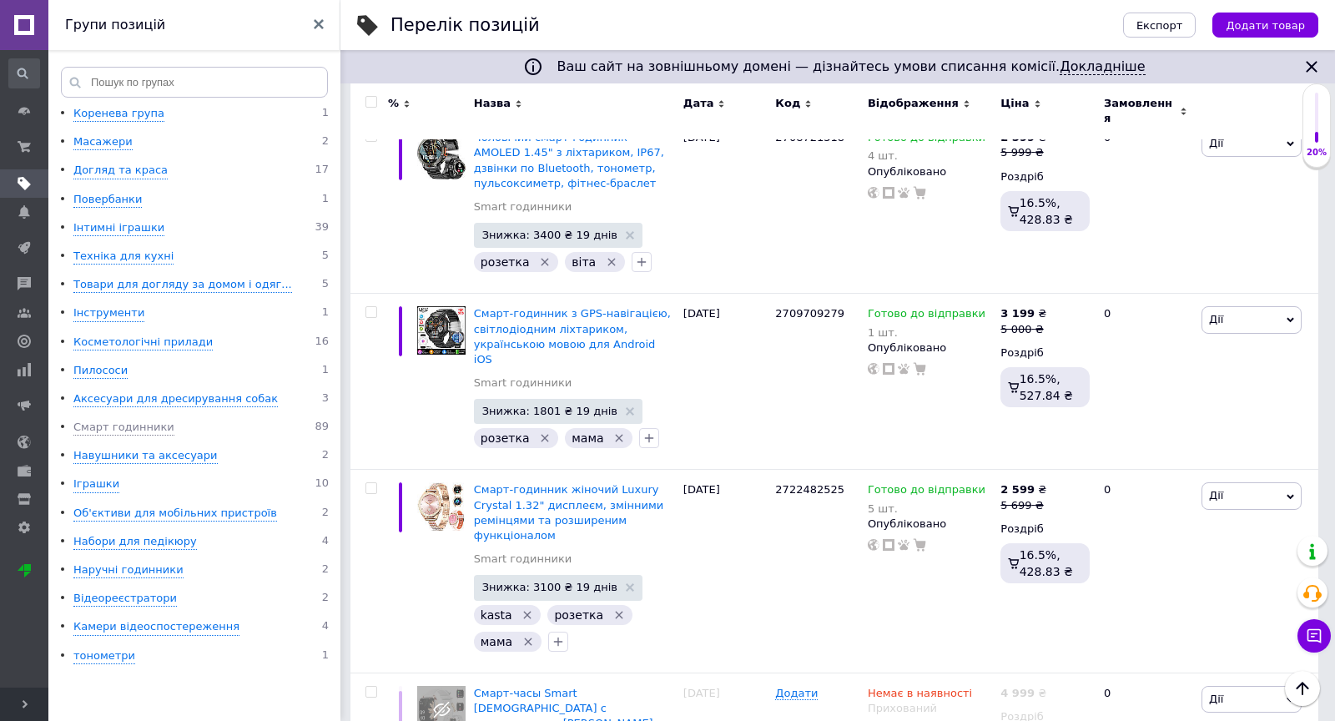
scroll to position [15965, 0]
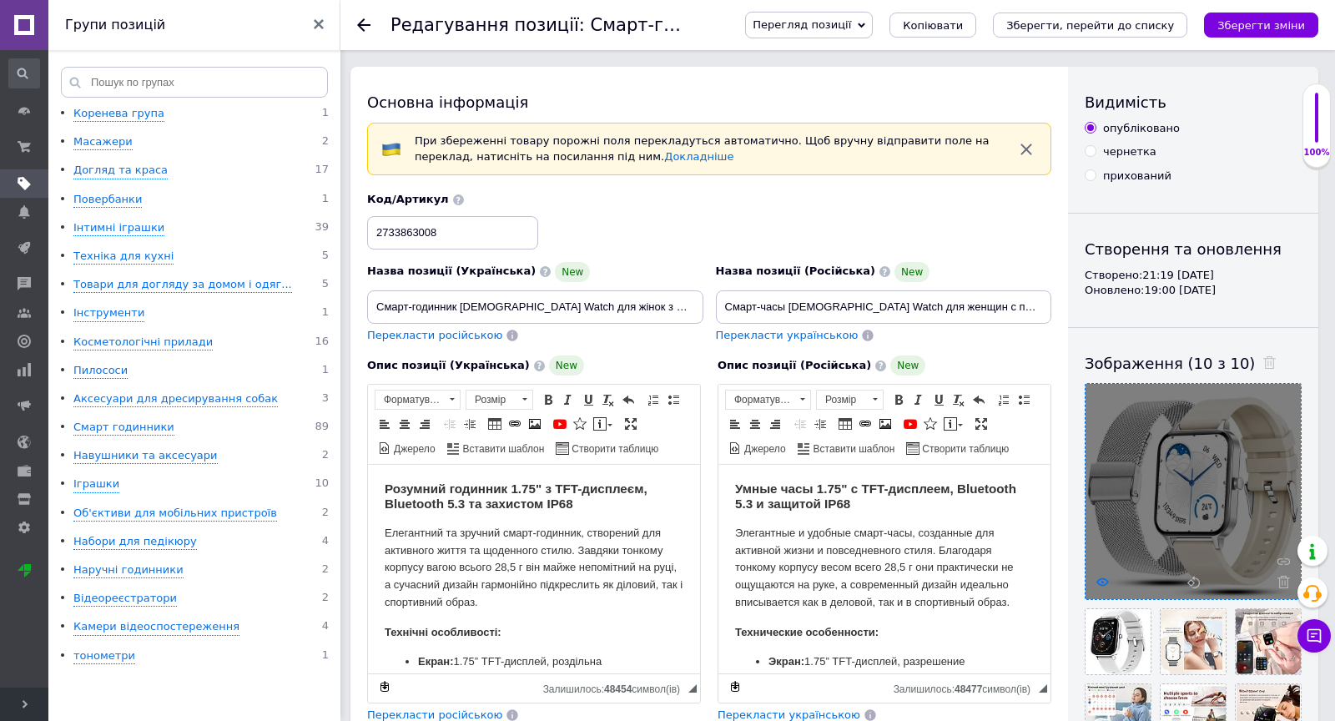
click at [1104, 581] on icon at bounding box center [1102, 582] width 13 height 13
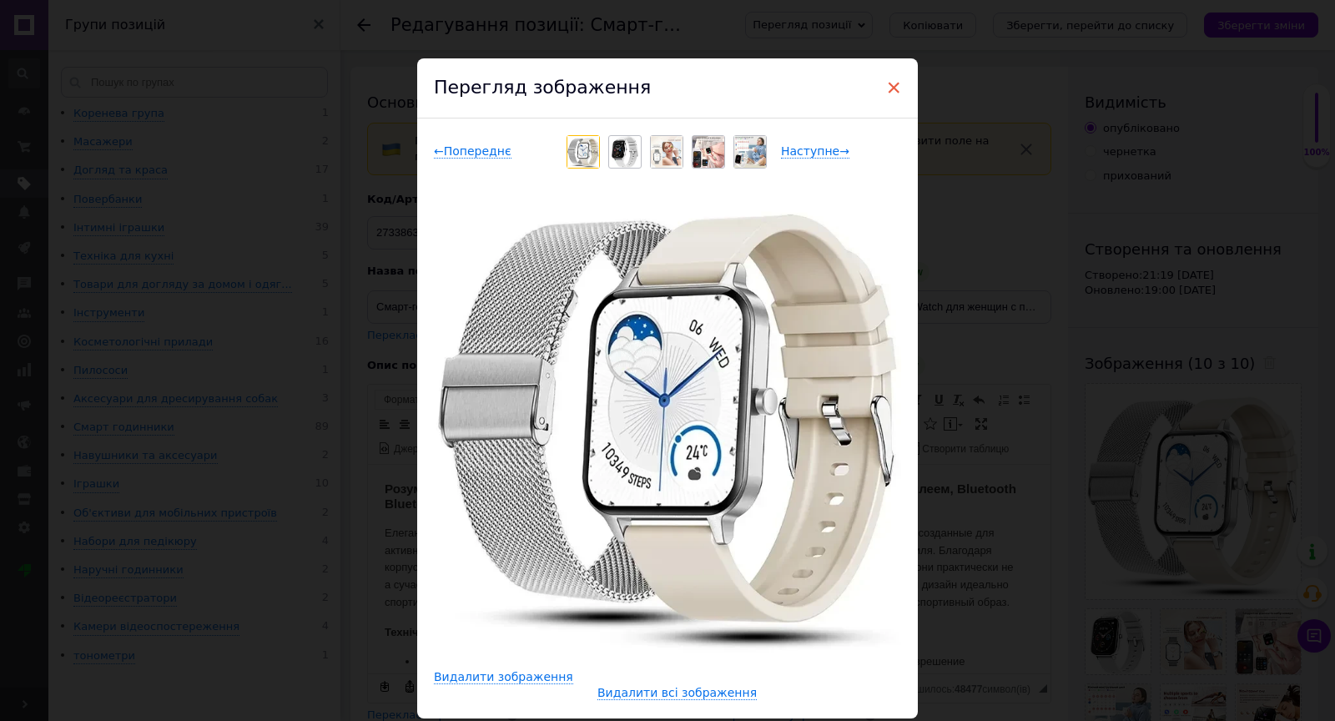
click at [891, 87] on span "×" at bounding box center [893, 87] width 15 height 28
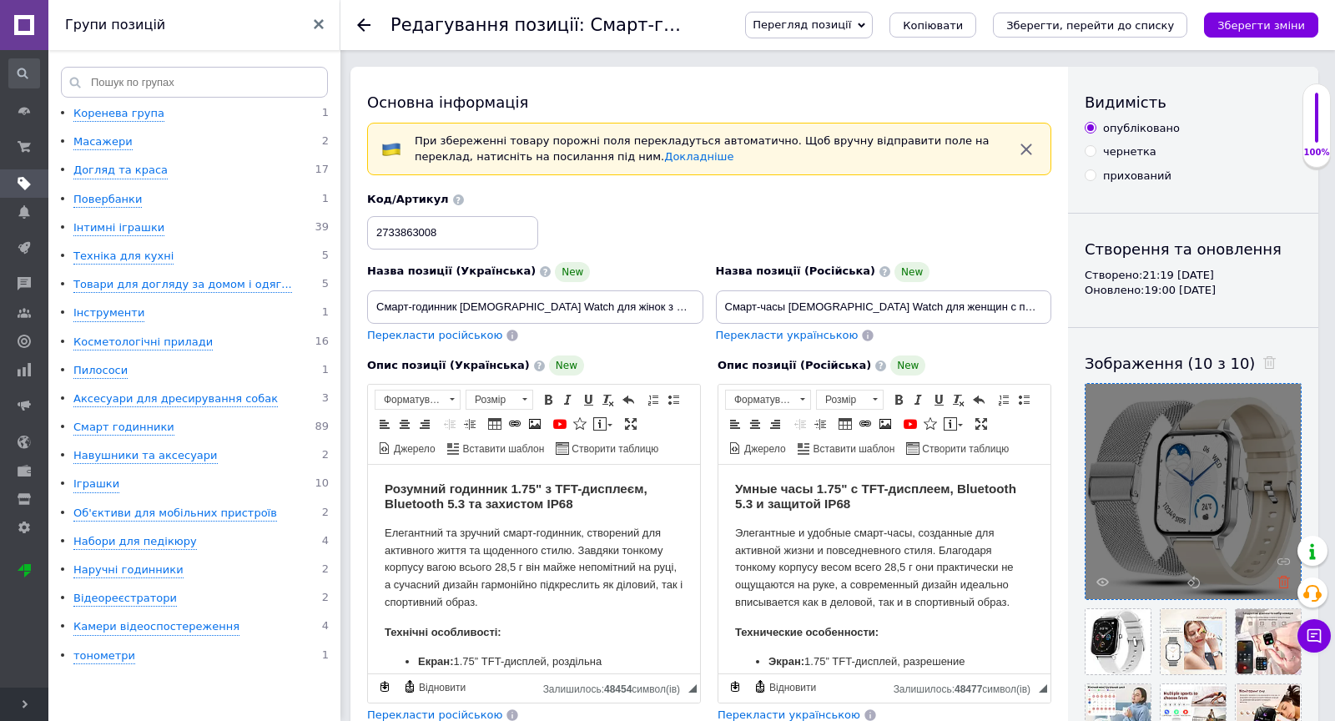
click at [1282, 582] on use at bounding box center [1284, 582] width 13 height 13
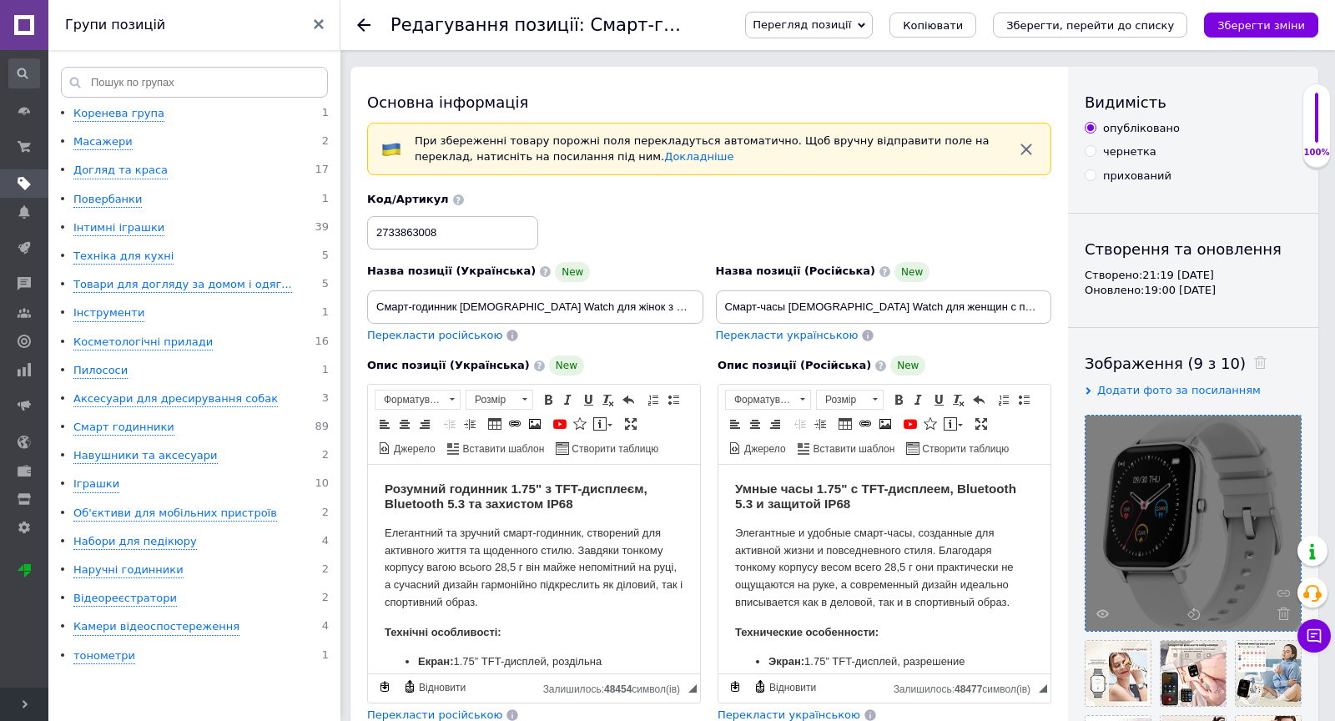
click at [1222, 393] on span "Додати фото за посиланням" at bounding box center [1179, 390] width 164 height 13
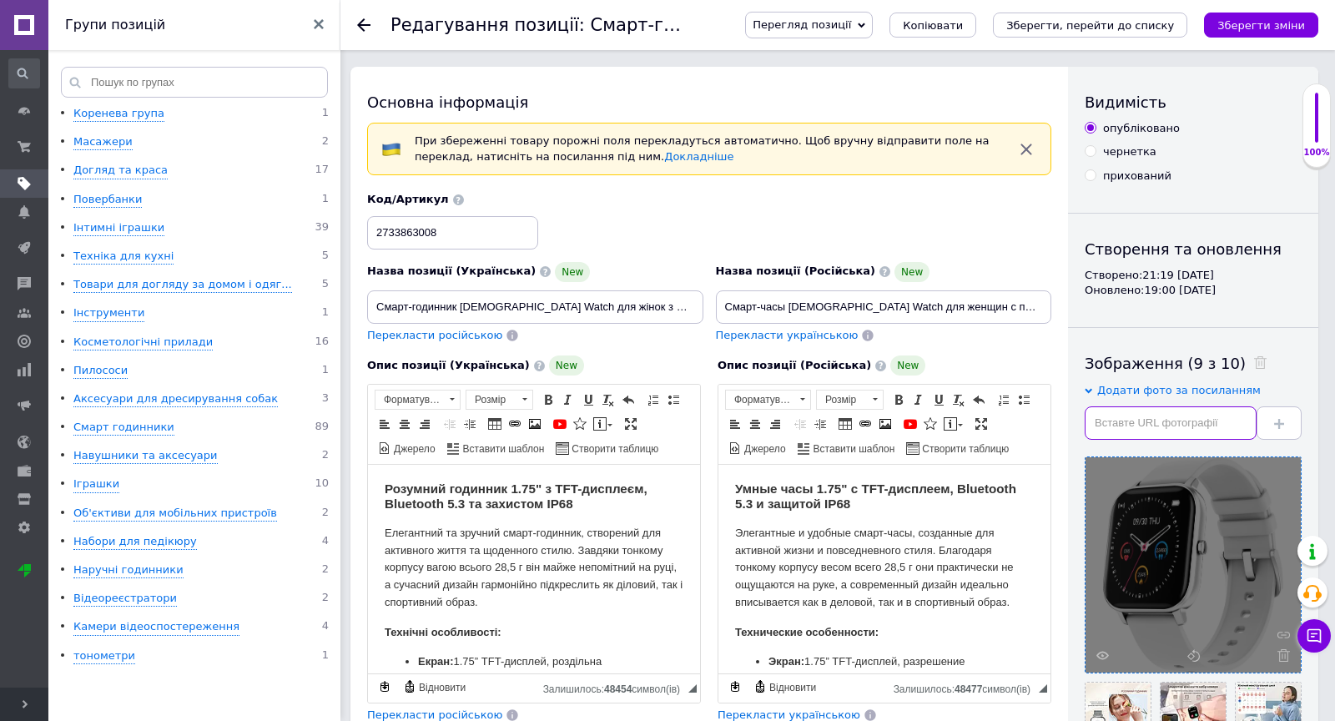
click at [1141, 419] on input "text" at bounding box center [1171, 422] width 172 height 33
paste input "[URL][DOMAIN_NAME]"
type input "[URL][DOMAIN_NAME]"
click at [1283, 427] on icon at bounding box center [1279, 424] width 10 height 10
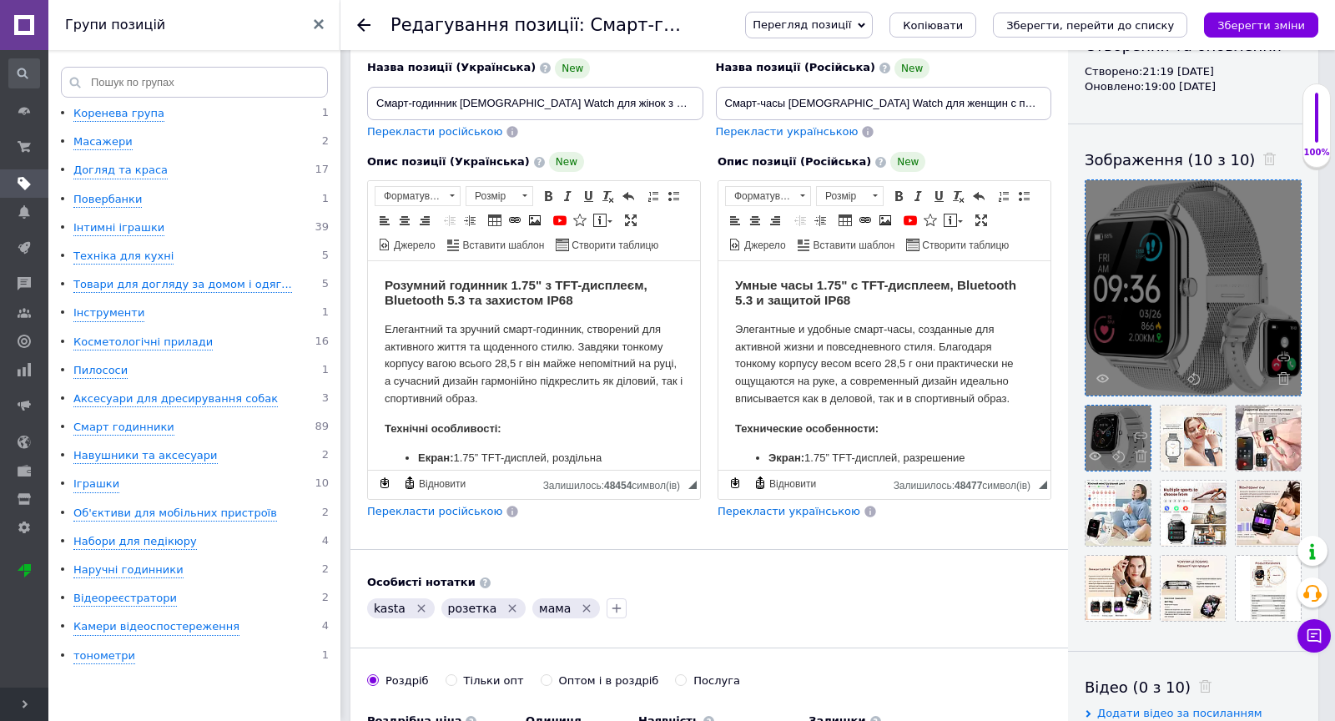
scroll to position [190, 0]
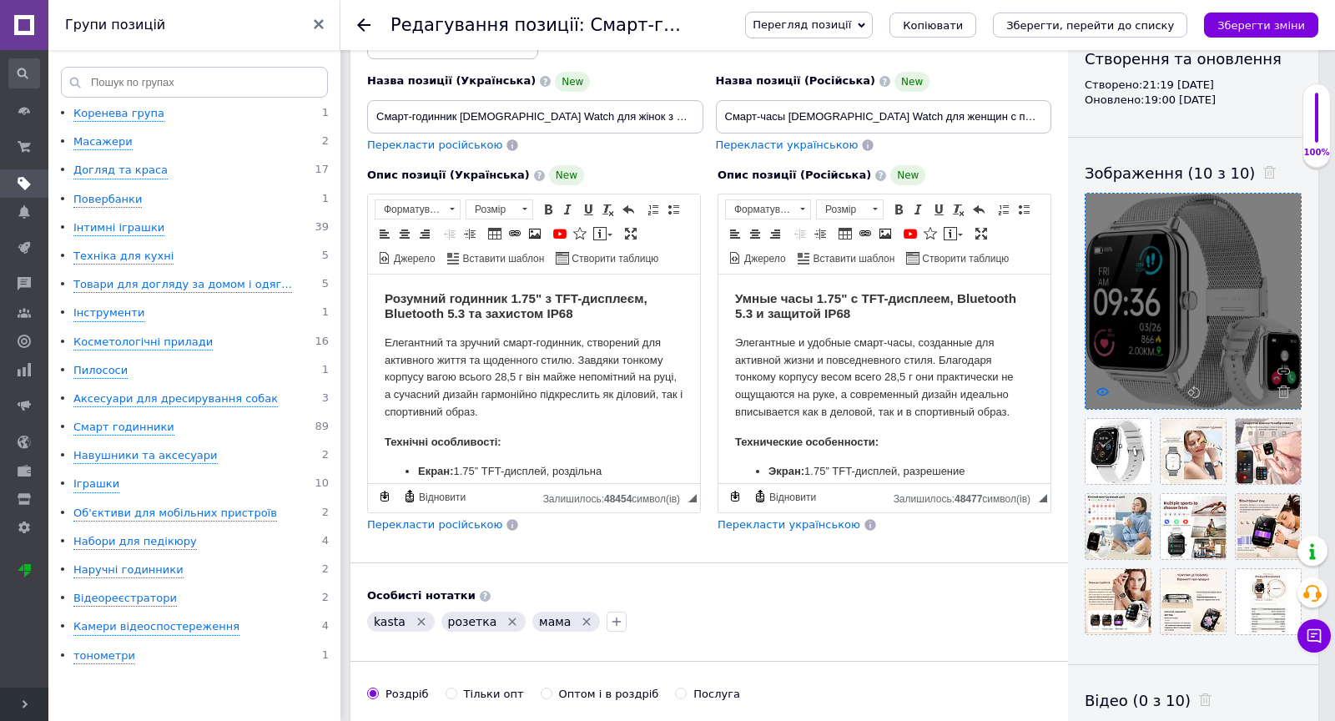
click at [1101, 390] on use at bounding box center [1102, 391] width 13 height 8
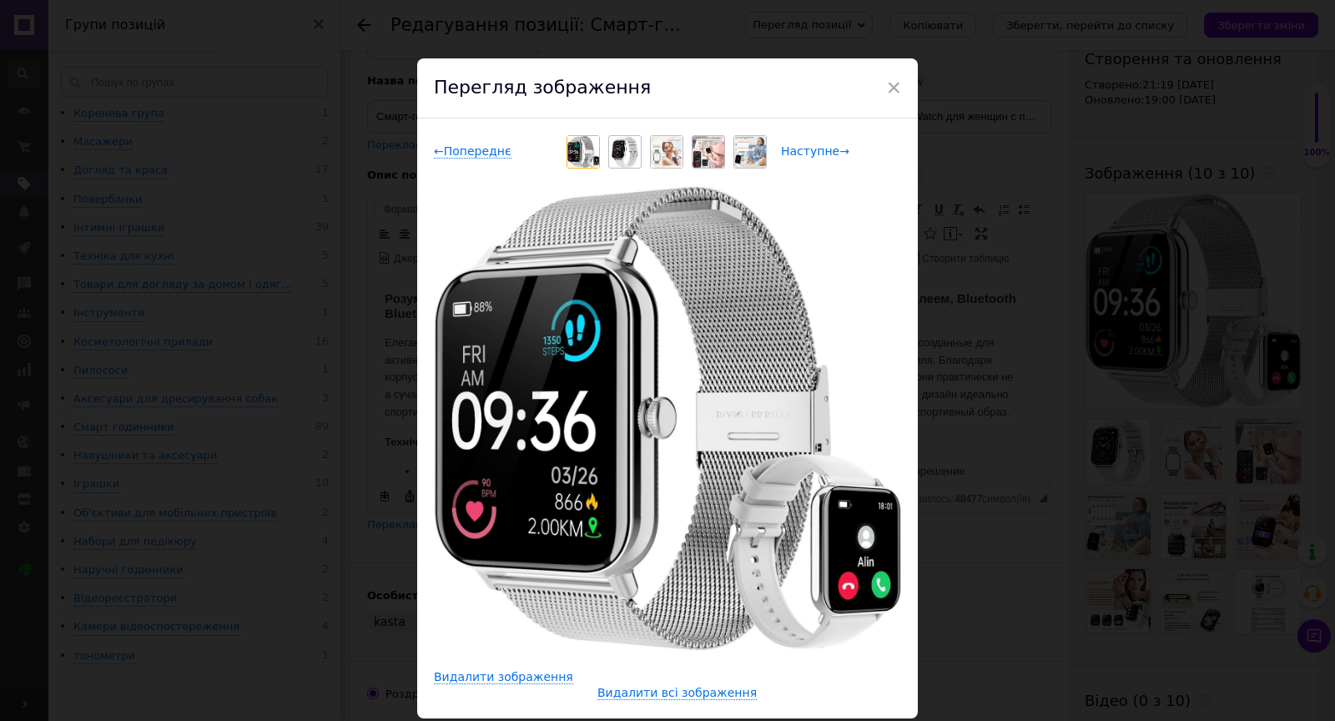
click at [825, 150] on span "Наступне →" at bounding box center [815, 151] width 68 height 14
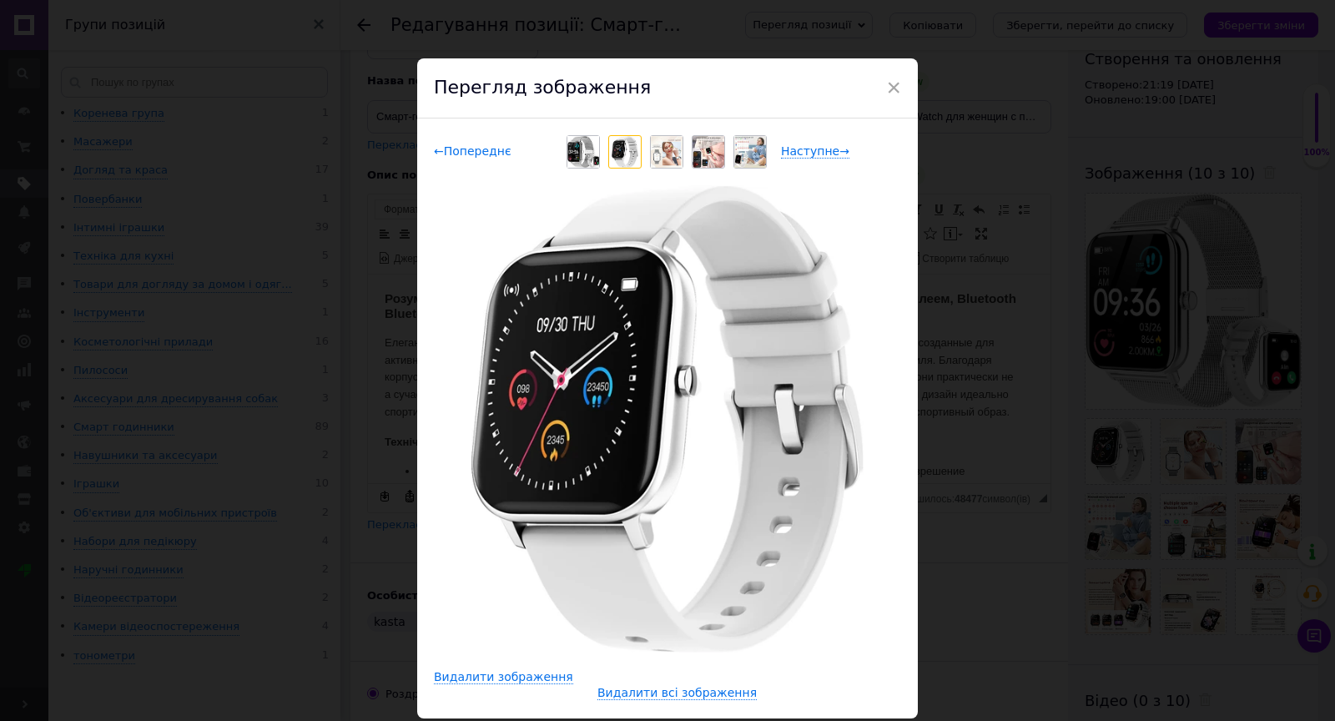
click at [458, 156] on span "← Попереднє" at bounding box center [473, 151] width 78 height 14
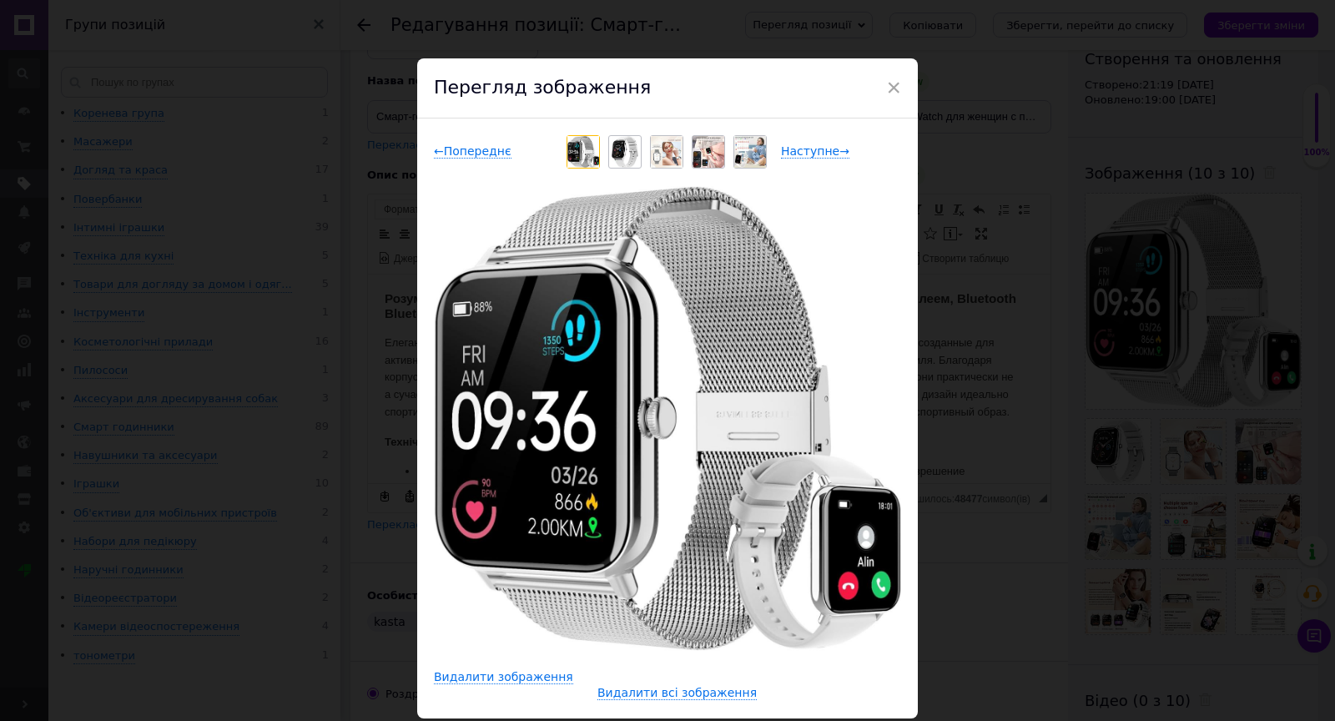
click at [673, 150] on img at bounding box center [667, 152] width 32 height 32
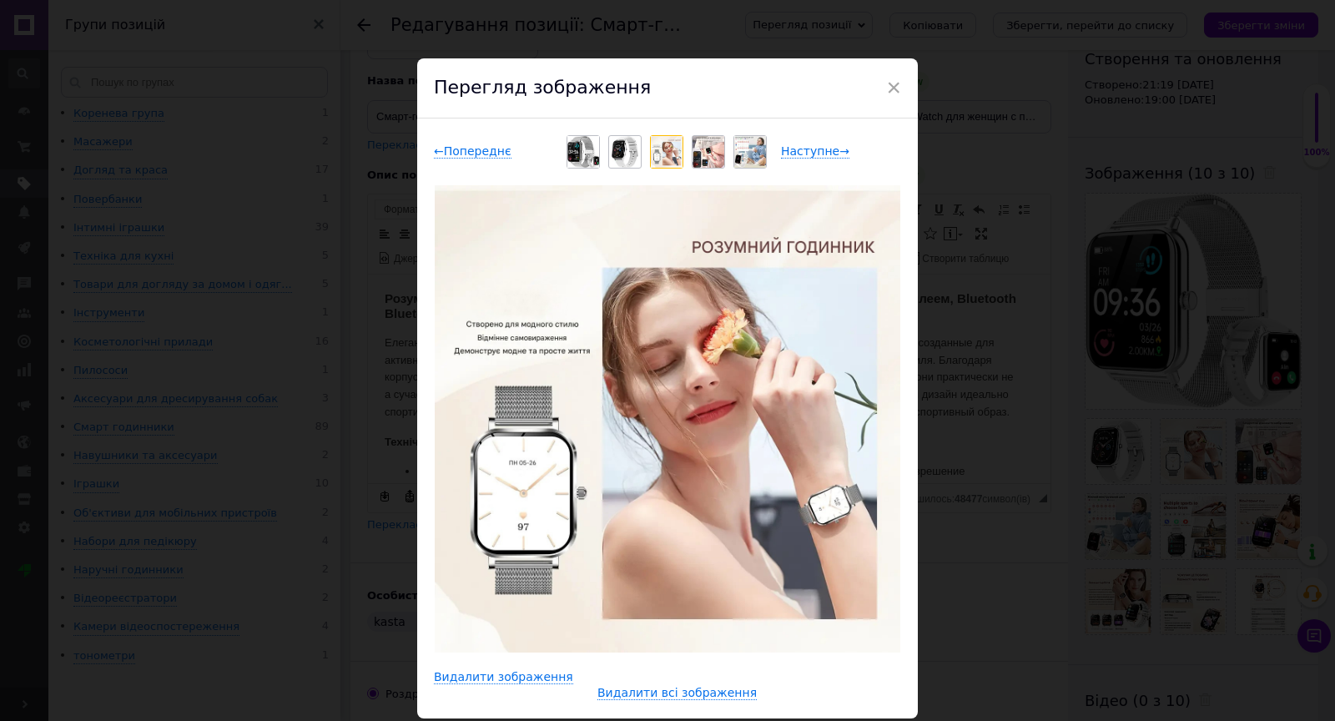
click at [708, 152] on img at bounding box center [709, 152] width 32 height 32
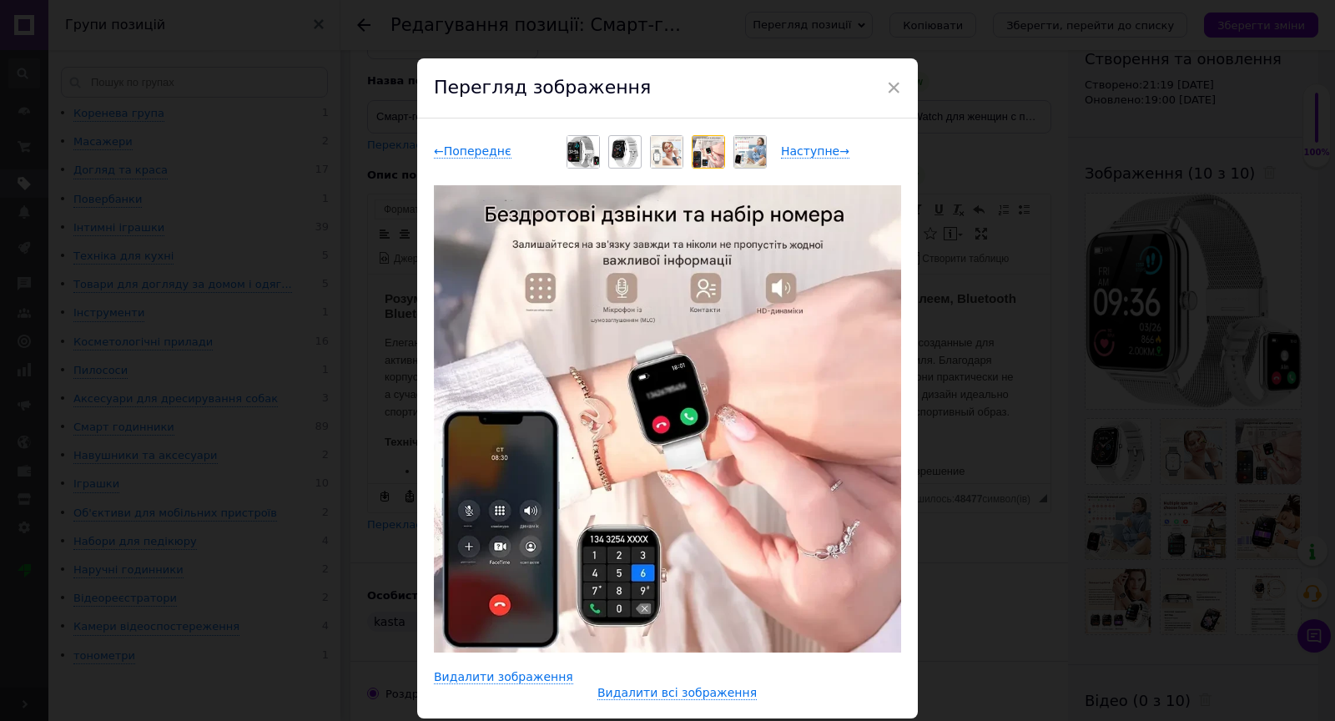
click at [753, 155] on img at bounding box center [750, 152] width 32 height 32
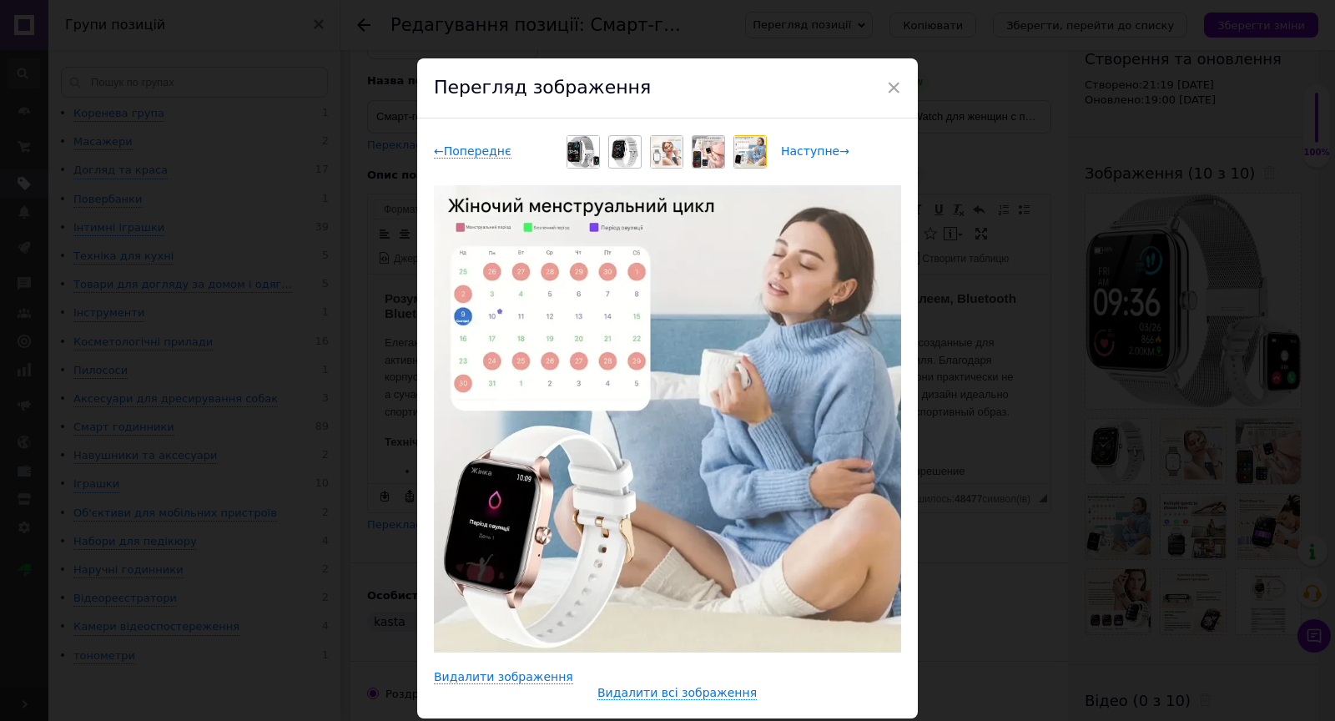
click at [818, 154] on span "Наступне →" at bounding box center [815, 151] width 68 height 14
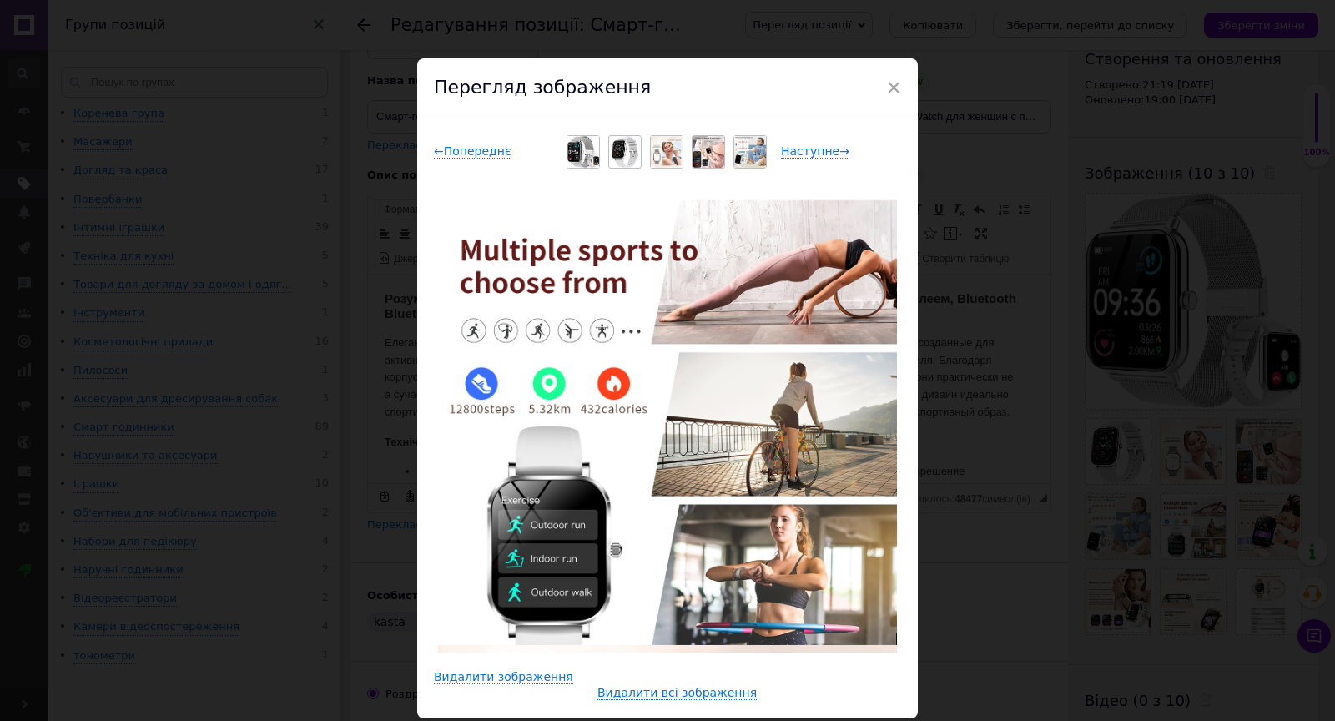
click at [895, 84] on span "×" at bounding box center [893, 87] width 15 height 28
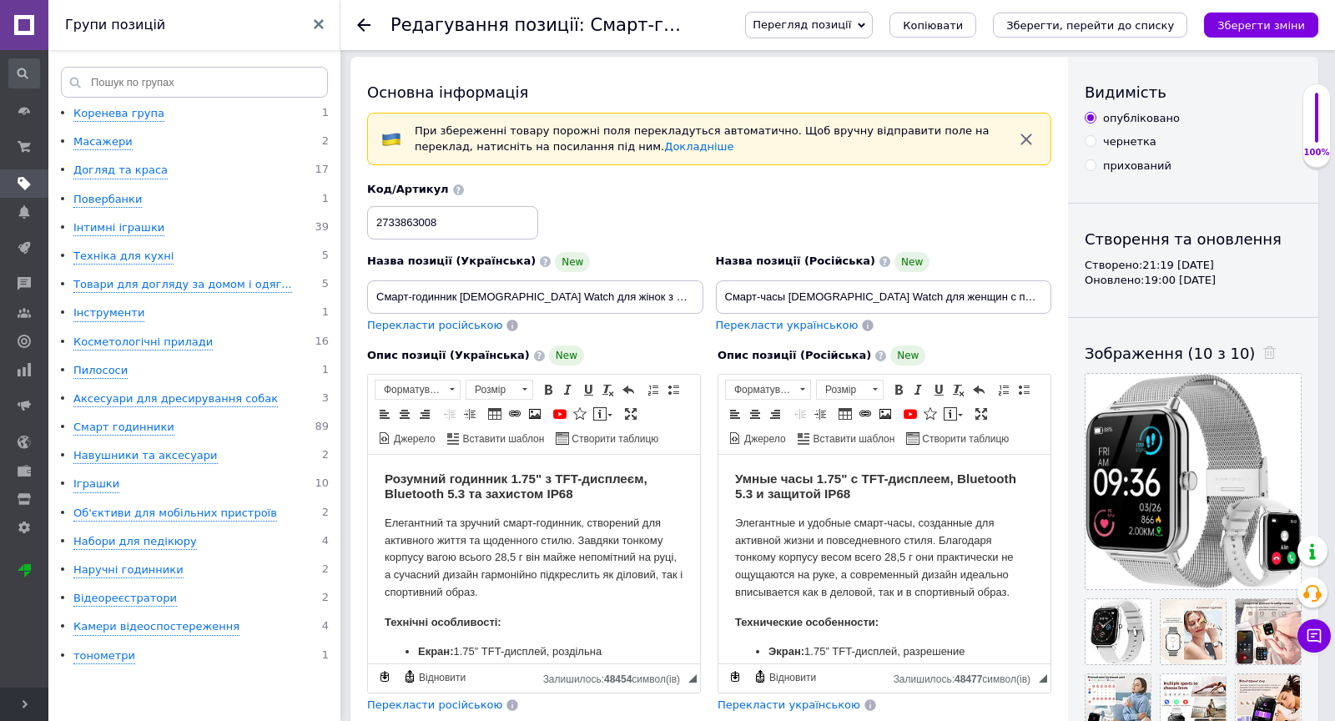
scroll to position [0, 0]
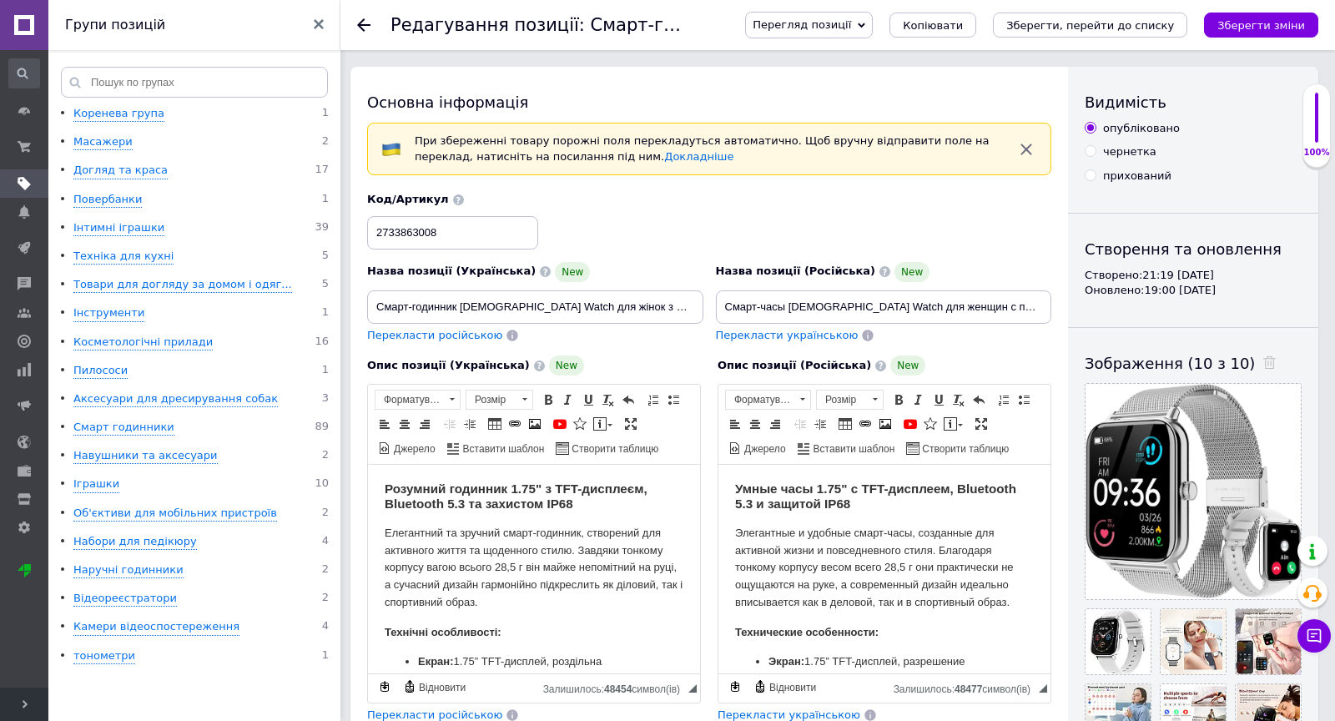
click at [1262, 27] on icon "Зберегти зміни" at bounding box center [1261, 25] width 88 height 13
drag, startPoint x: 375, startPoint y: 230, endPoint x: 444, endPoint y: 233, distance: 68.5
click at [444, 233] on input "2733863008" at bounding box center [452, 232] width 171 height 33
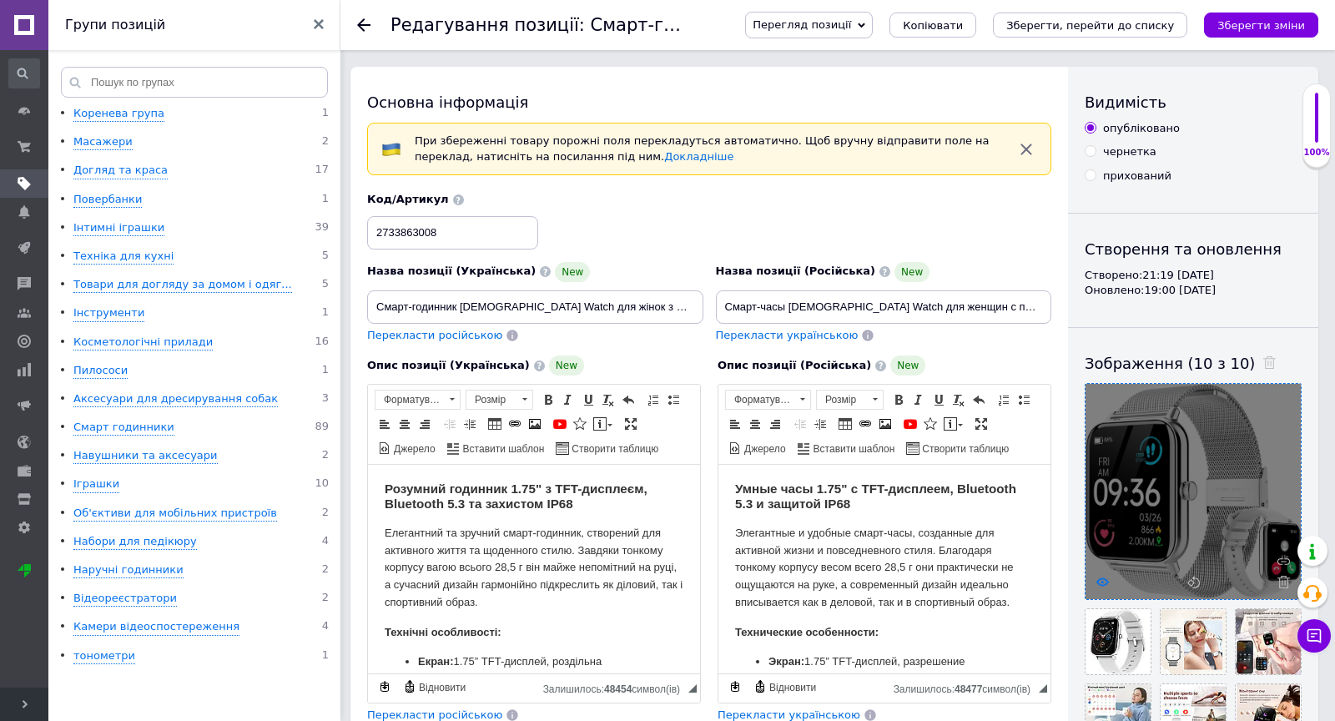
click at [1104, 584] on icon at bounding box center [1102, 582] width 13 height 13
